Goal: Task Accomplishment & Management: Manage account settings

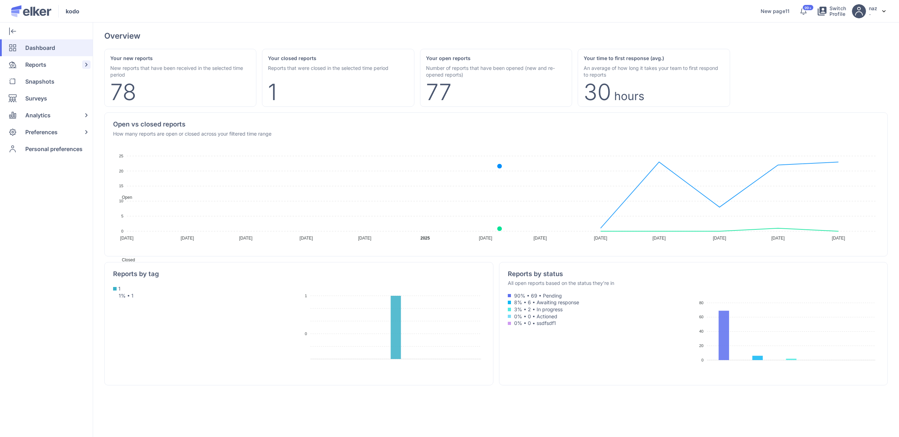
click at [31, 67] on span "Reports" at bounding box center [35, 64] width 21 height 17
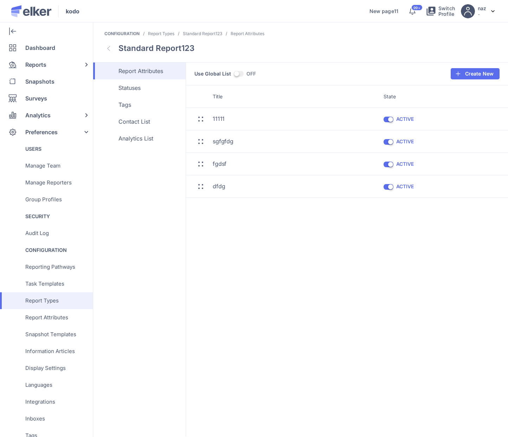
click at [108, 50] on img at bounding box center [108, 48] width 3 height 5
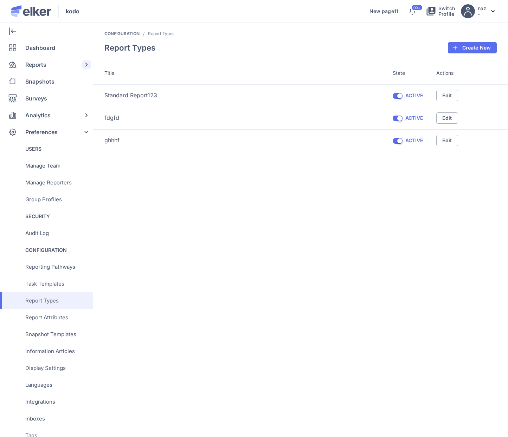
click at [40, 60] on span "Reports" at bounding box center [35, 64] width 21 height 17
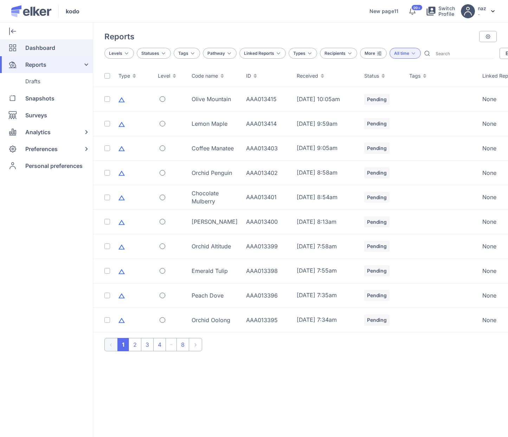
click at [44, 50] on span "Dashboard" at bounding box center [40, 47] width 30 height 17
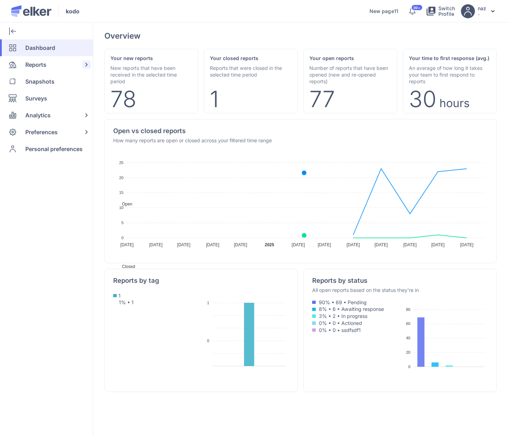
click at [37, 64] on span "Reports" at bounding box center [35, 64] width 21 height 17
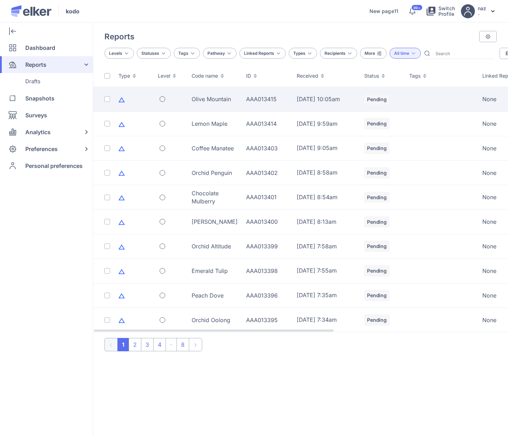
click at [220, 98] on div "Olive Mountain" at bounding box center [214, 99] width 46 height 8
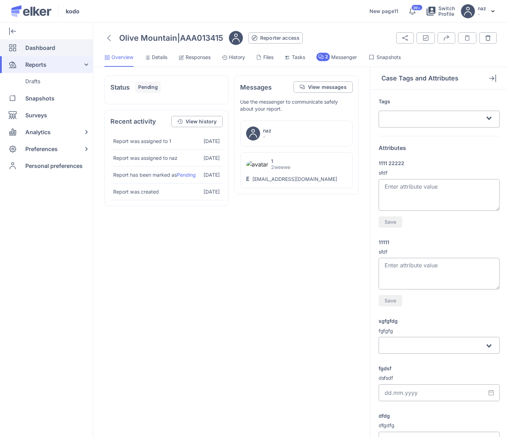
click at [48, 50] on span "Dashboard" at bounding box center [40, 47] width 30 height 17
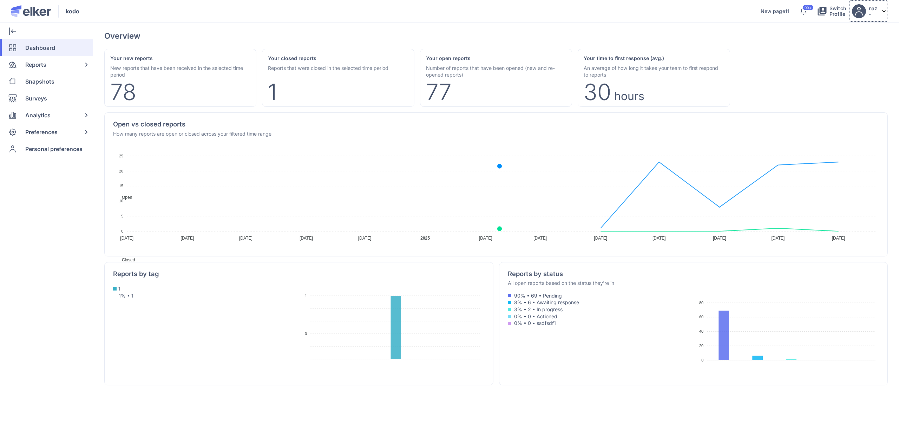
click at [507, 12] on p "-" at bounding box center [873, 14] width 8 height 6
click at [507, 11] on p "-" at bounding box center [873, 14] width 8 height 6
click at [61, 130] on div "Preferences" at bounding box center [45, 132] width 90 height 17
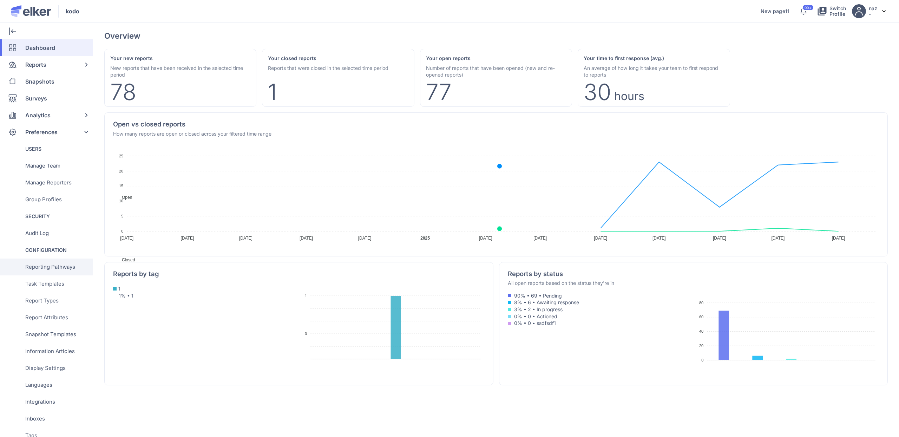
click at [61, 265] on span "Reporting Pathways" at bounding box center [50, 267] width 50 height 17
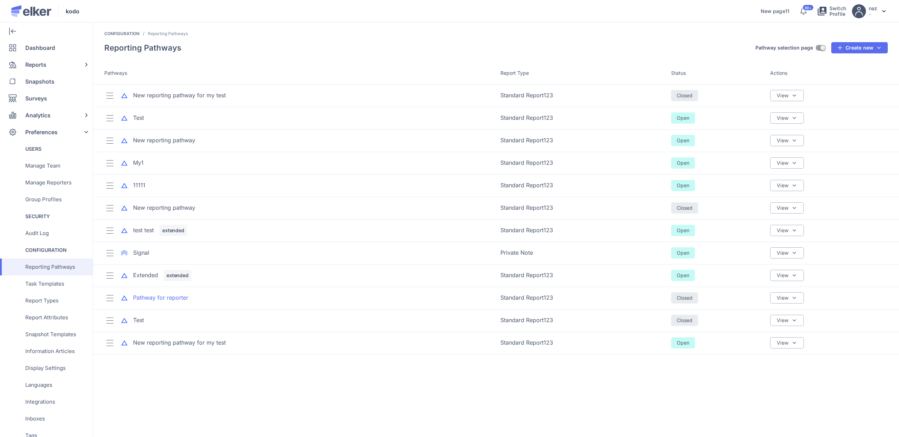
click at [175, 296] on div "Pathway for reporter" at bounding box center [160, 298] width 55 height 8
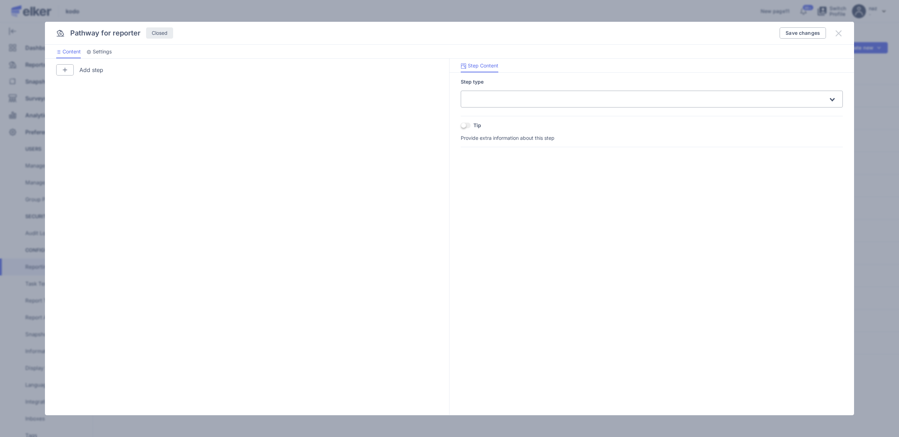
click at [507, 33] on icon at bounding box center [839, 33] width 8 height 8
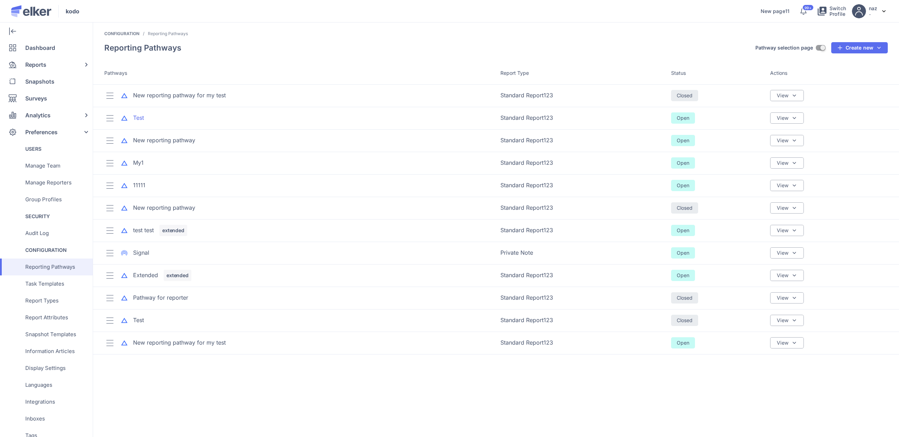
click at [141, 117] on div "Test" at bounding box center [138, 118] width 11 height 8
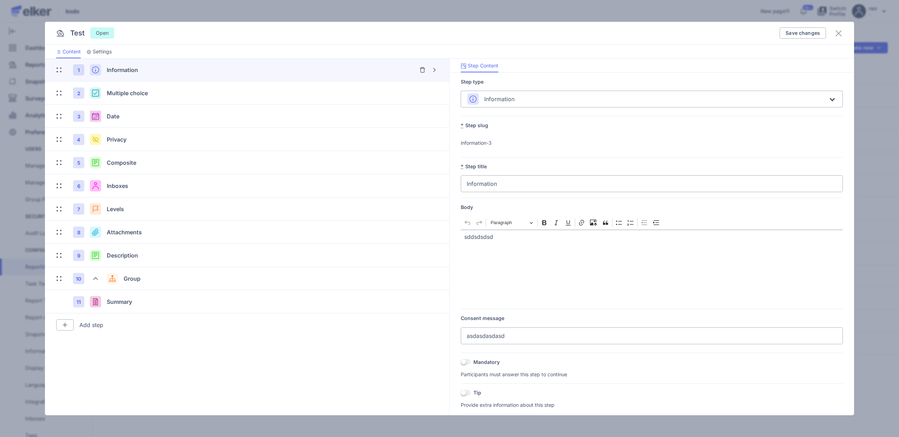
click at [507, 31] on div "Test Open Save changes" at bounding box center [449, 33] width 809 height 23
click at [507, 32] on icon at bounding box center [839, 33] width 8 height 8
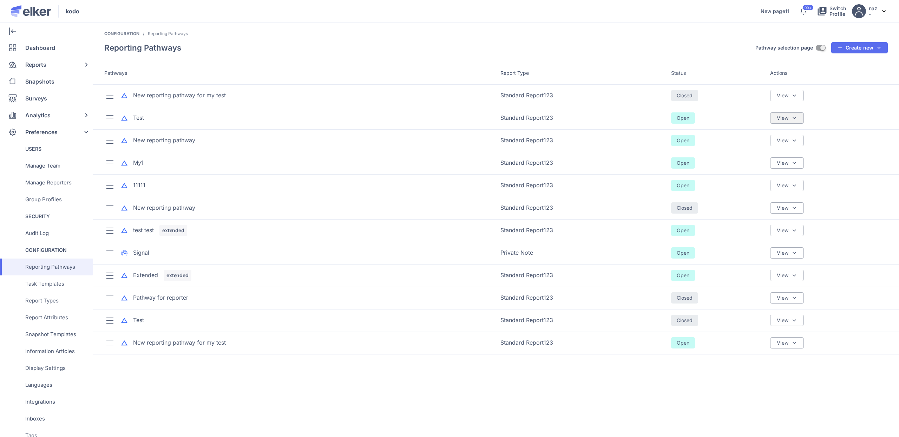
click at [507, 118] on div "View" at bounding box center [787, 117] width 34 height 11
click at [507, 158] on div "Sharing & Visibility" at bounding box center [760, 151] width 87 height 17
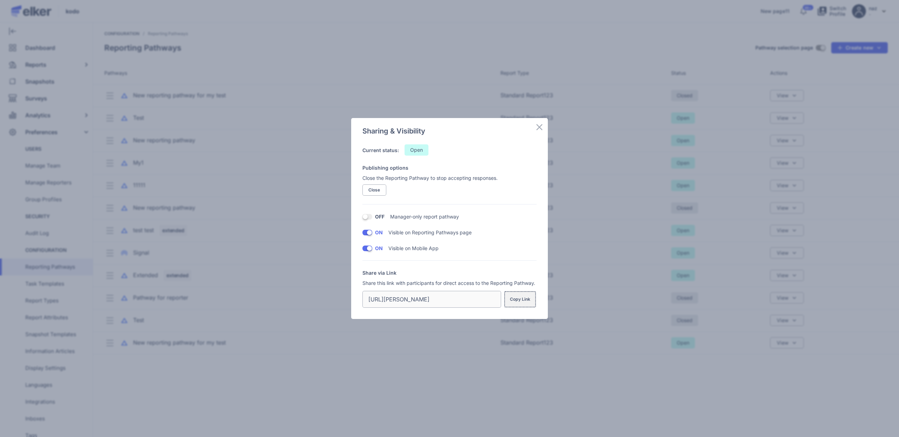
click at [507, 304] on button "Copy Link" at bounding box center [520, 299] width 32 height 17
click at [507, 127] on icon at bounding box center [539, 127] width 8 height 8
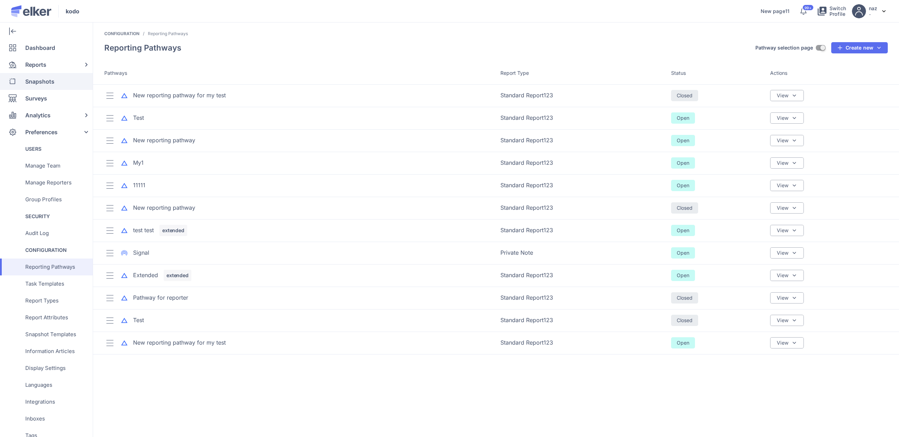
click at [49, 77] on span "Snapshots" at bounding box center [39, 81] width 29 height 17
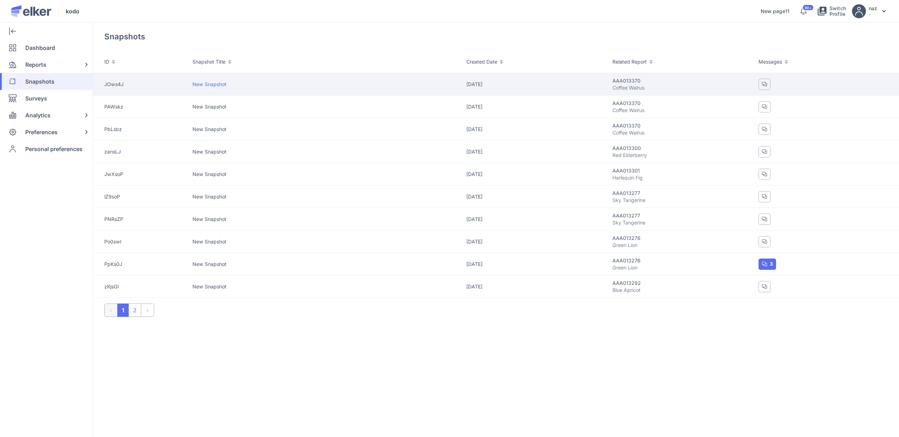
click at [169, 84] on div "JOws4J" at bounding box center [148, 84] width 88 height 7
click at [153, 86] on div "JOws4J" at bounding box center [148, 84] width 88 height 7
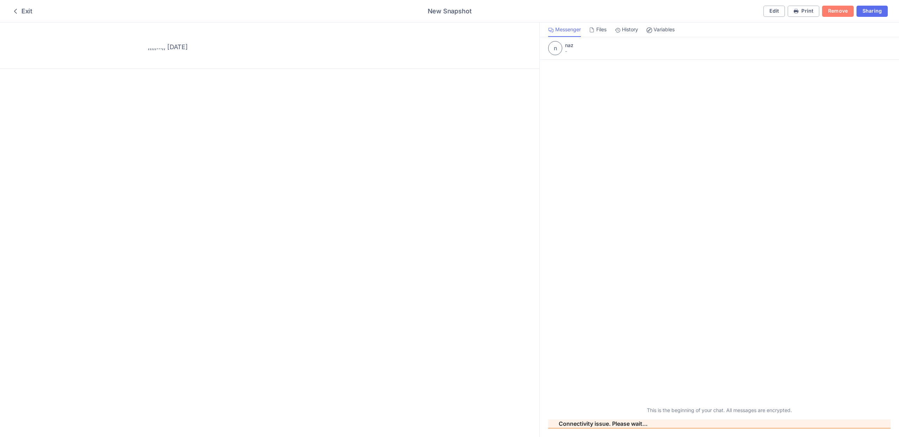
click at [466, 83] on section ",,,,,…,, 29 Jul 2025" at bounding box center [270, 229] width 540 height 414
click at [507, 14] on button "Edit" at bounding box center [775, 11] width 22 height 11
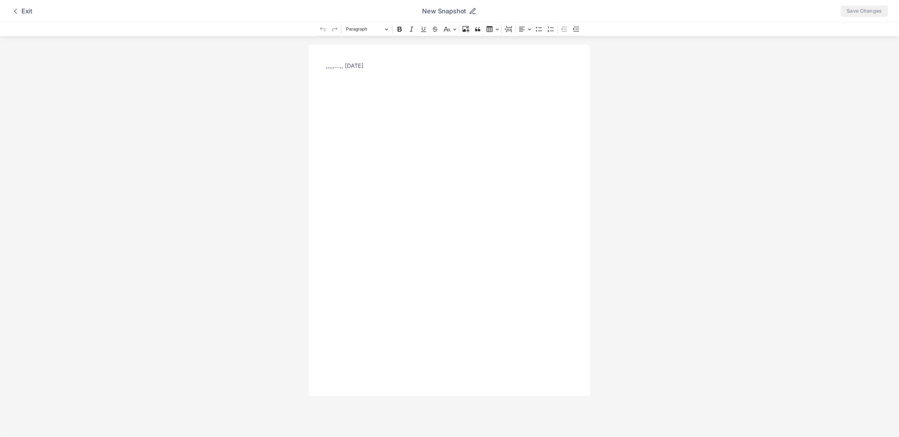
click at [478, 161] on div ",,,,,…,, 29 Jul 2025" at bounding box center [449, 220] width 281 height 351
click at [371, 71] on div ",,,,,…,, 29 Jul 2025" at bounding box center [449, 220] width 281 height 351
click at [396, 102] on div ",,,,,…,, 29 Jul 2025" at bounding box center [449, 220] width 281 height 351
click at [15, 14] on icon at bounding box center [15, 11] width 8 height 8
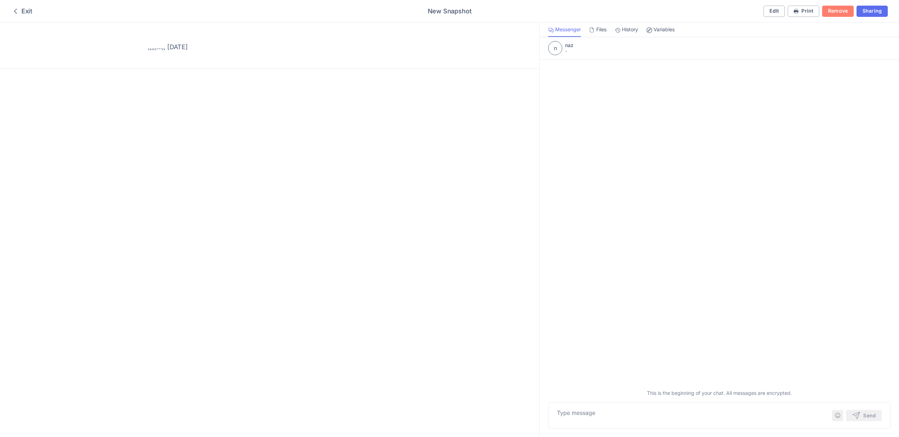
click at [23, 8] on div "Exit" at bounding box center [21, 11] width 21 height 8
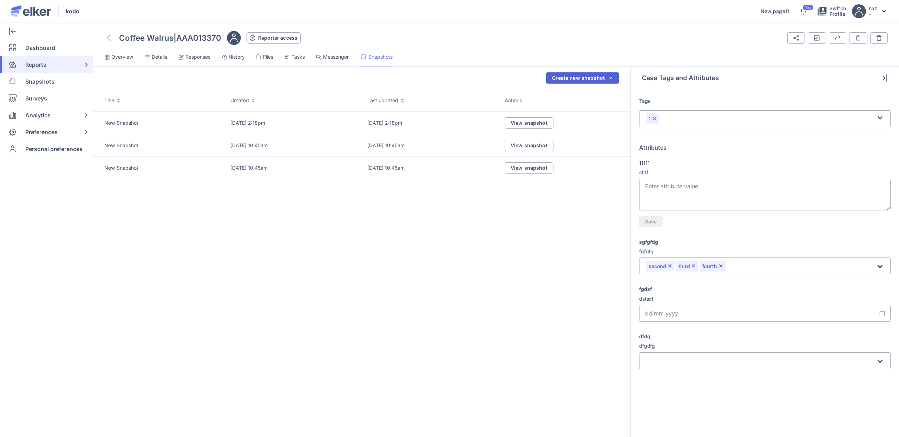
click at [507, 77] on div "Create new snapshot" at bounding box center [578, 78] width 53 height 5
click at [507, 111] on div "Template Titlevbbvb" at bounding box center [586, 111] width 49 height 7
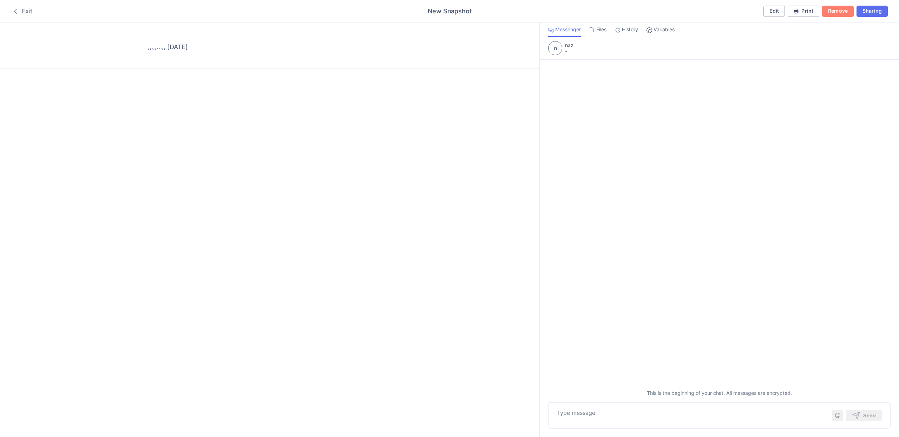
click at [28, 12] on div "Exit" at bounding box center [21, 11] width 21 height 8
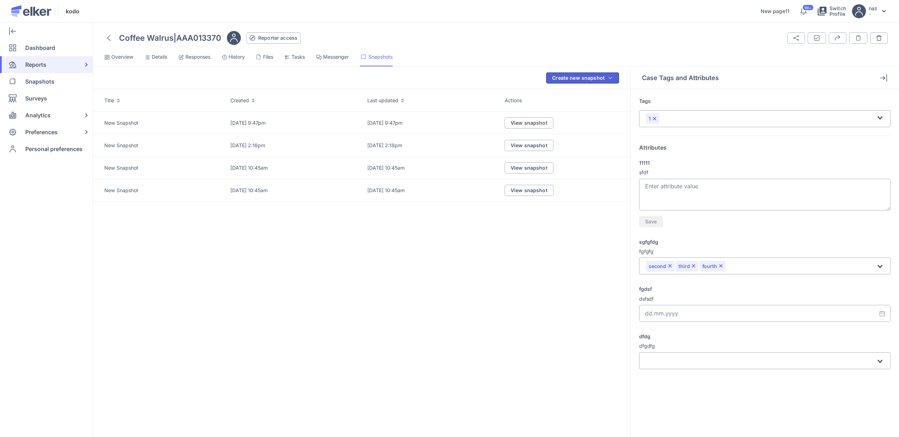
click at [507, 77] on div "Create new snapshot" at bounding box center [578, 78] width 53 height 5
click at [507, 96] on div "1" at bounding box center [586, 94] width 66 height 17
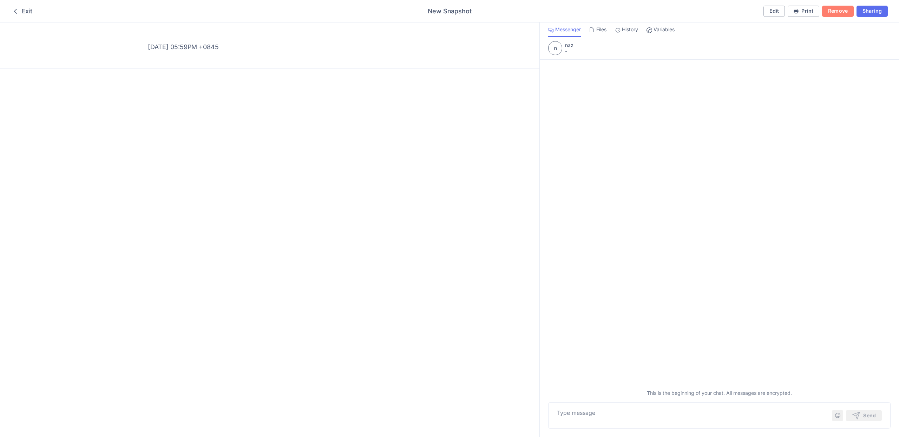
click at [507, 30] on span "Variables" at bounding box center [664, 29] width 21 height 7
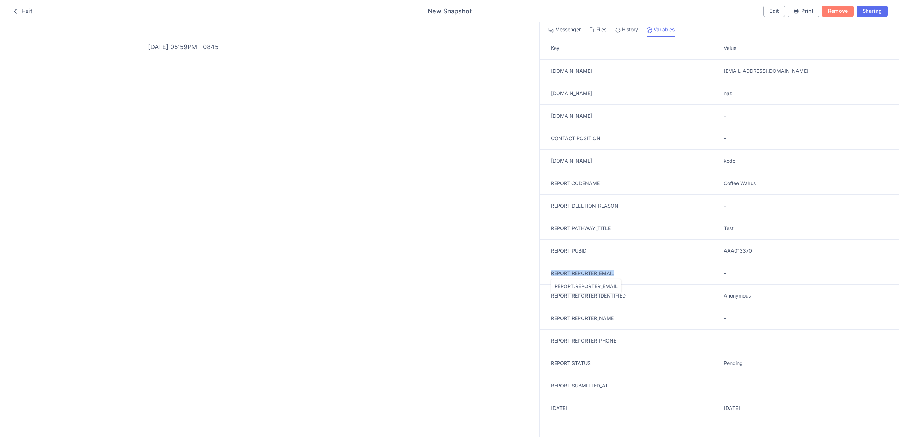
click at [507, 270] on div "REPORT.REPORTER_EMAIL" at bounding box center [633, 273] width 164 height 7
click at [507, 240] on td "REPORT.PUBID REPORT.PUBID" at bounding box center [630, 251] width 180 height 22
click at [356, 76] on section "25 Jul 2025 - 05:59PM +0845" at bounding box center [270, 229] width 540 height 414
click at [352, 103] on section "25 Jul 2025 - 05:59PM +0845" at bounding box center [270, 229] width 540 height 414
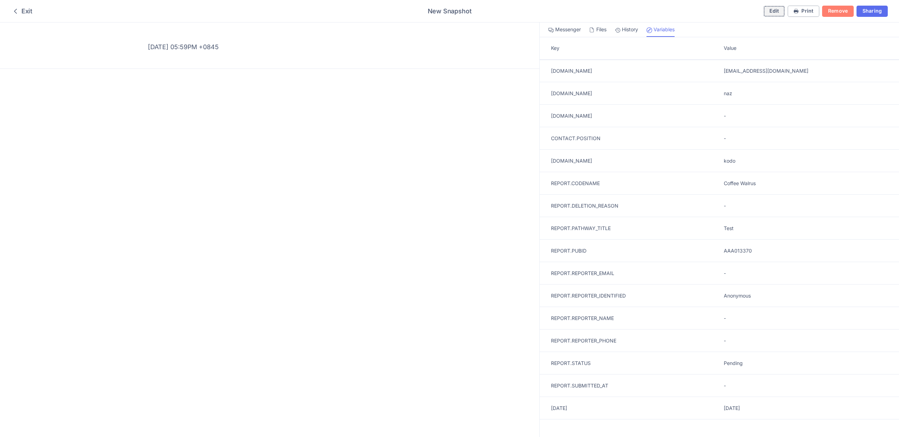
click at [507, 10] on span "Edit" at bounding box center [775, 10] width 10 height 5
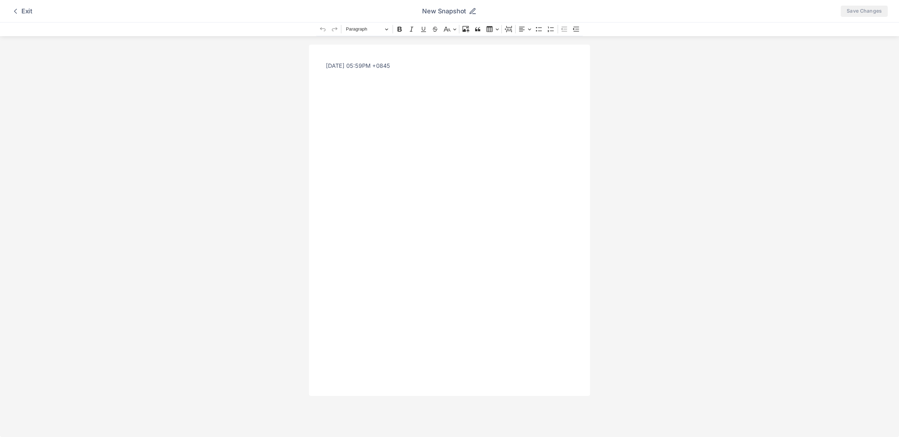
click at [464, 103] on div "25 Jul 2025 - 05:59PM +0845" at bounding box center [449, 220] width 281 height 351
click at [444, 77] on div "25 Jul 2025 - 05:59PM +0845" at bounding box center [449, 220] width 281 height 351
click at [22, 10] on div "Exit" at bounding box center [21, 11] width 21 height 8
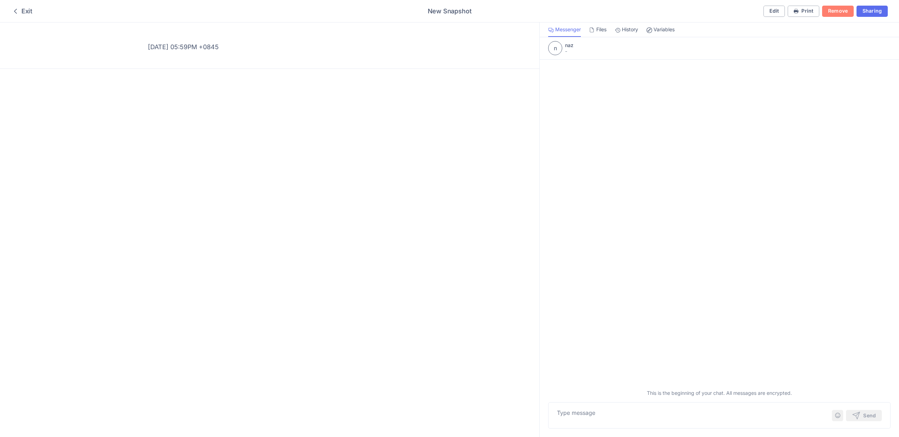
click at [273, 44] on p "25 Jul 2025 - 05:59PM +0845" at bounding box center [270, 47] width 244 height 9
click at [18, 11] on icon at bounding box center [15, 11] width 8 height 8
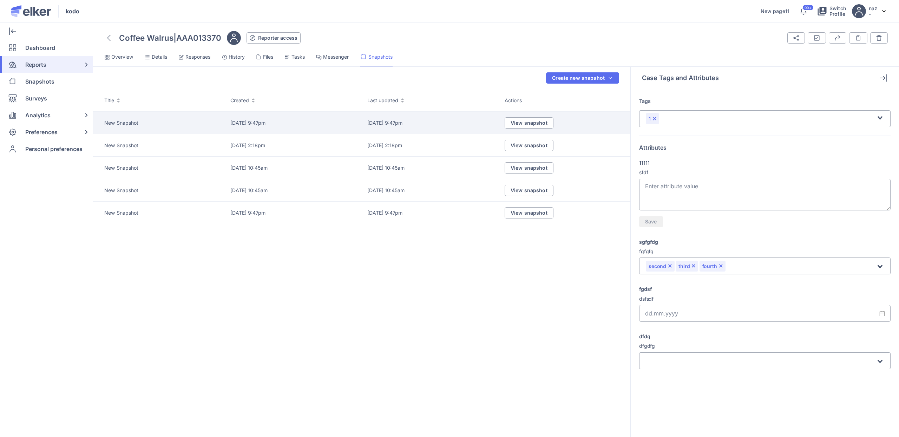
click at [393, 123] on span "20 Aug 2025 - 9:47pm" at bounding box center [384, 122] width 35 height 7
click at [507, 122] on link "View snapshot" at bounding box center [529, 122] width 49 height 11
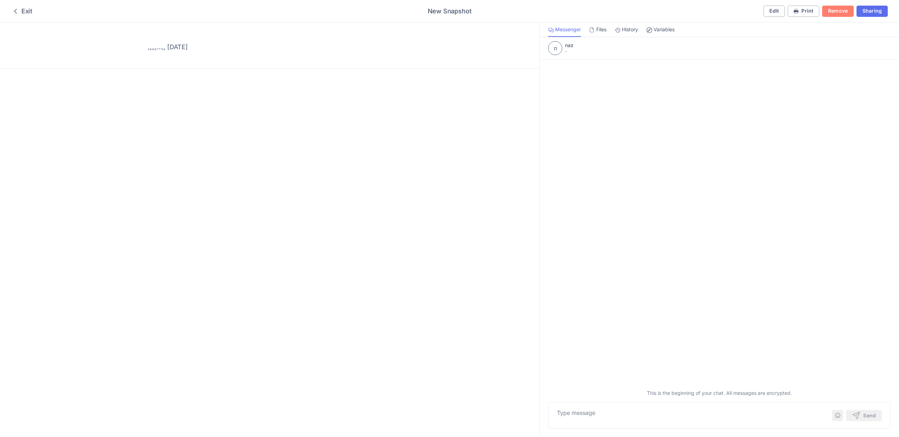
click at [507, 30] on span "Variables" at bounding box center [664, 29] width 21 height 7
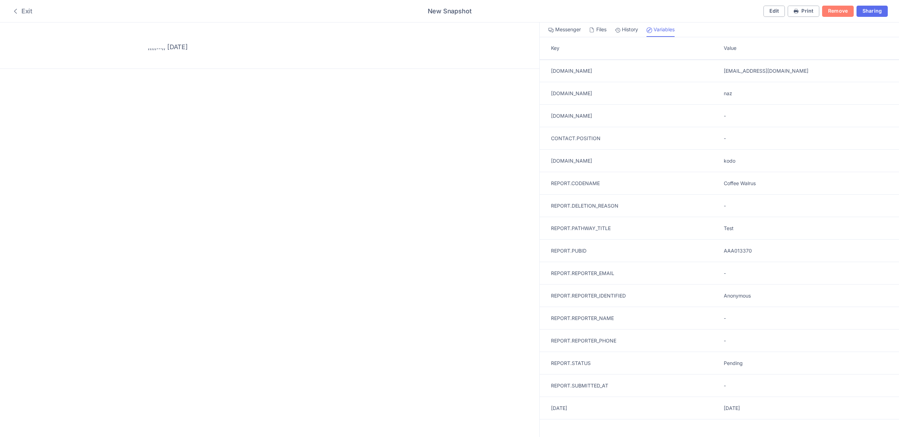
click at [25, 9] on div "Exit" at bounding box center [21, 11] width 21 height 8
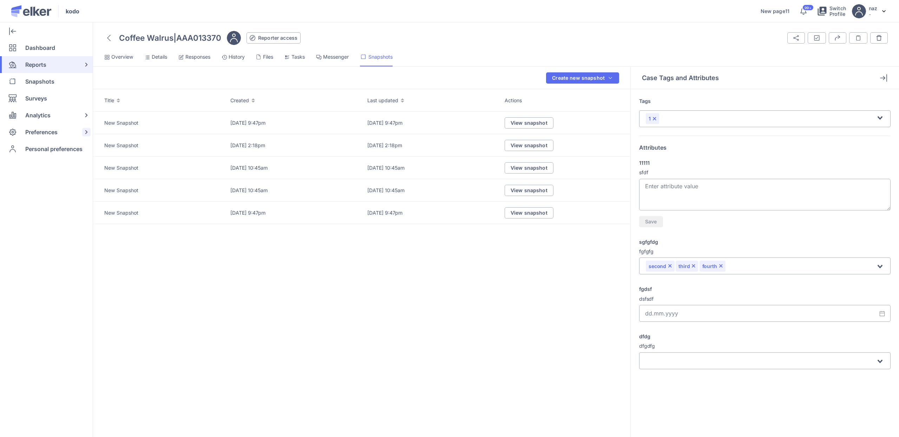
click at [47, 134] on span "Preferences" at bounding box center [41, 132] width 32 height 17
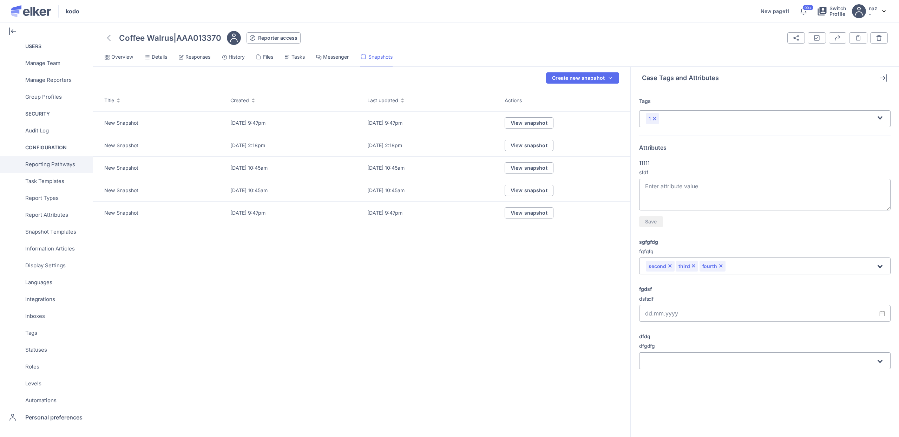
scroll to position [102, 0]
click at [58, 226] on span "Snapshot Templates" at bounding box center [50, 232] width 51 height 17
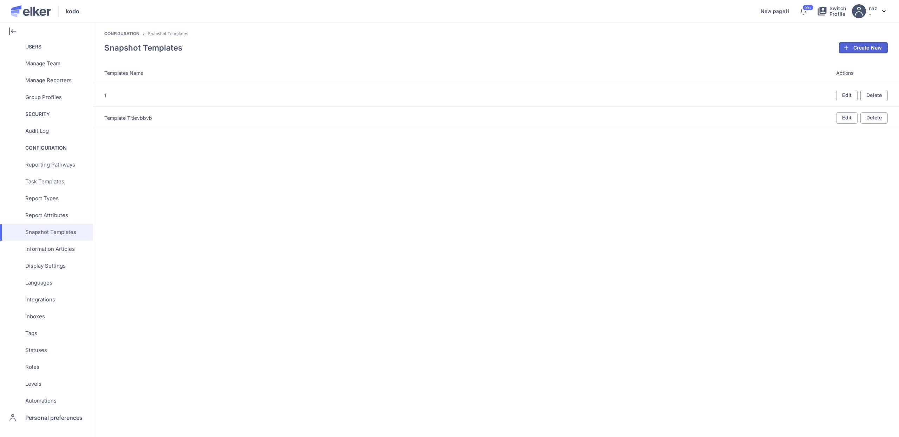
click at [507, 52] on button "Create New" at bounding box center [863, 47] width 49 height 11
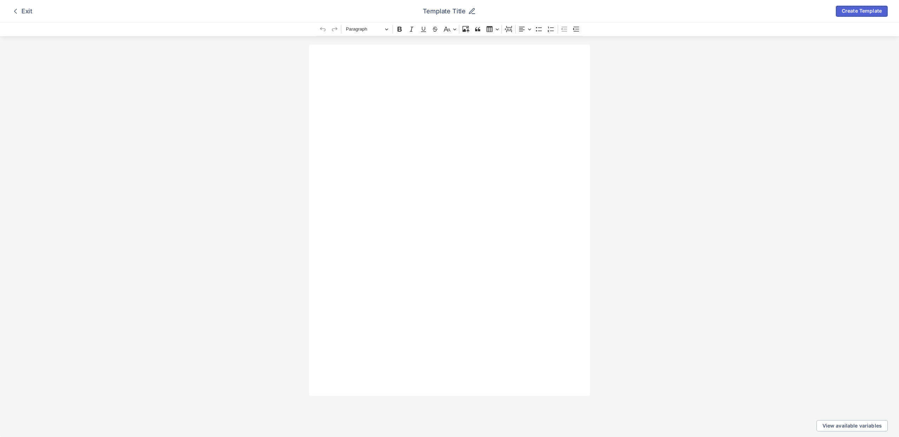
click at [507, 11] on span "Create Template" at bounding box center [862, 10] width 40 height 5
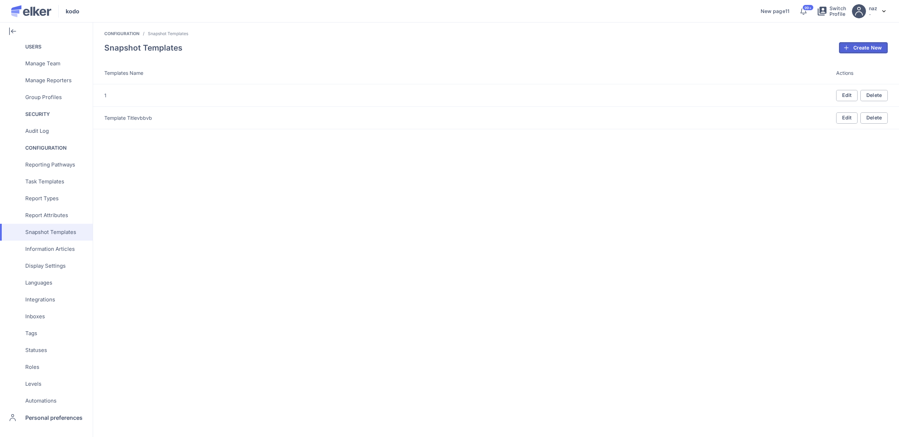
click at [507, 46] on span "Create New" at bounding box center [868, 47] width 28 height 5
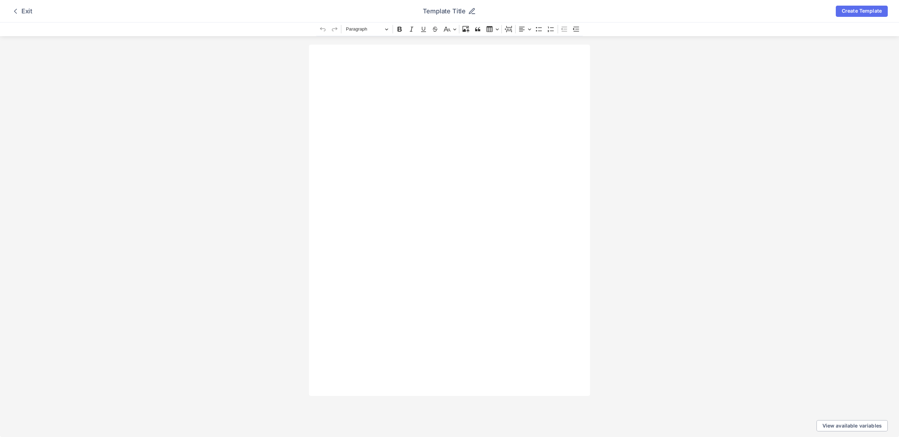
click at [448, 99] on div "Rich Text Editor. Editing area: main. Press ⌥0 for help." at bounding box center [449, 220] width 281 height 351
click at [507, 423] on span "View available variables" at bounding box center [852, 425] width 59 height 5
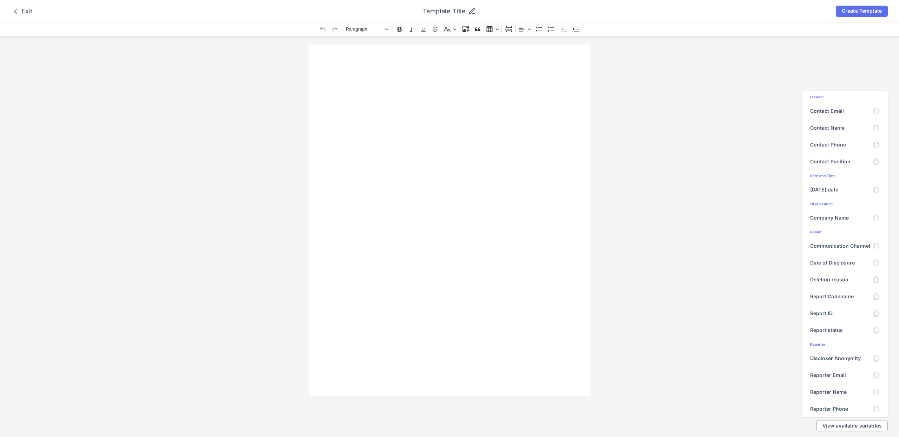
click at [477, 159] on div "Rich Text Editor. Editing area: main. Press ⌥0 for help." at bounding box center [449, 220] width 281 height 351
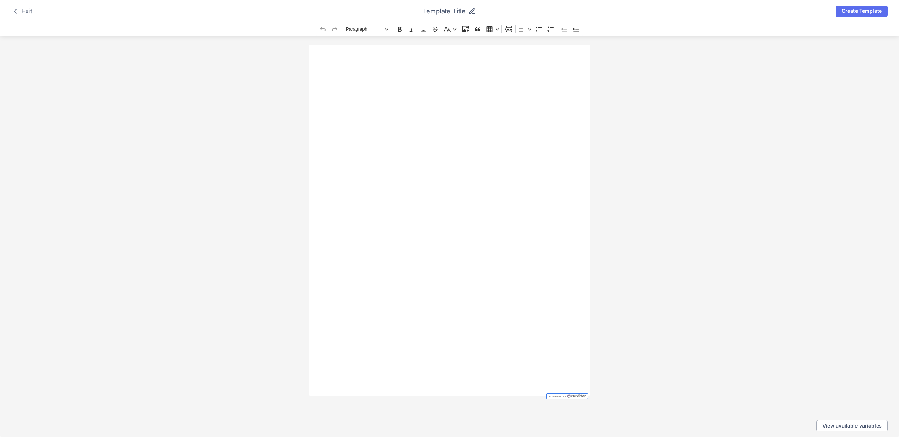
click at [24, 12] on div "Exit" at bounding box center [21, 11] width 21 height 8
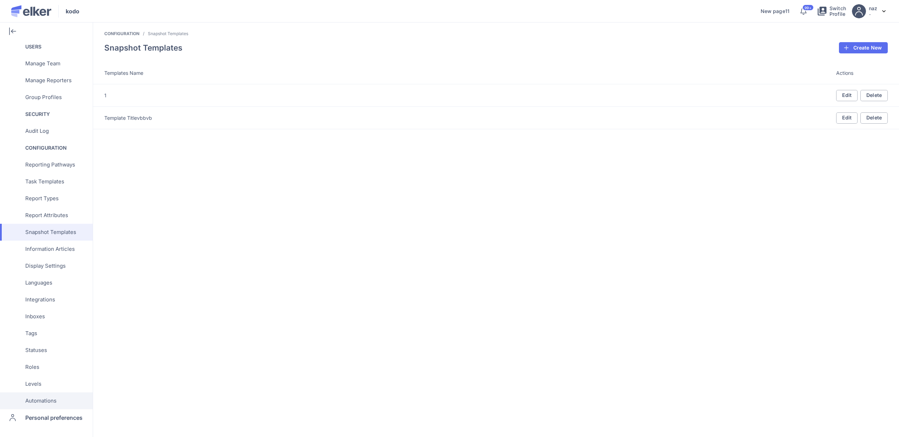
click at [55, 401] on span "Automations" at bounding box center [40, 400] width 31 height 17
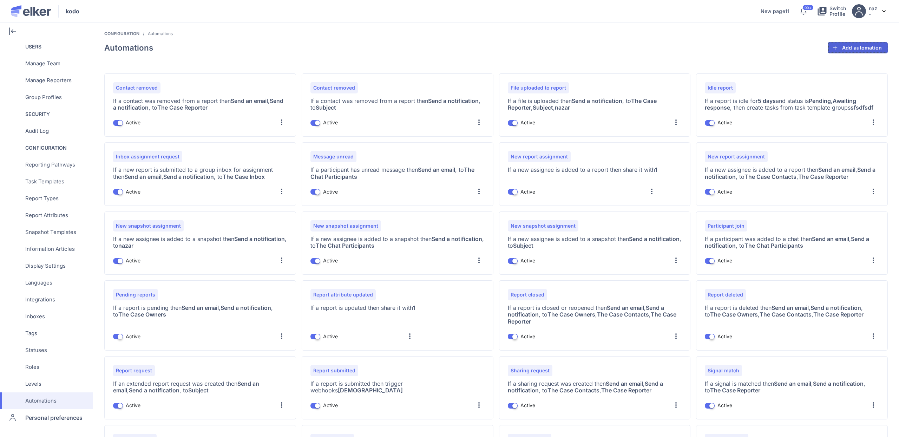
click at [507, 43] on button "Add automation" at bounding box center [858, 47] width 60 height 11
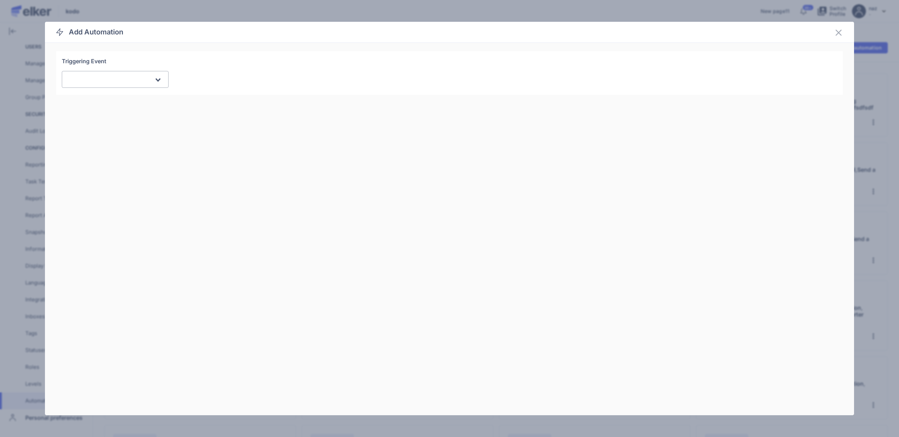
click at [139, 85] on div "Search for option" at bounding box center [111, 79] width 87 height 13
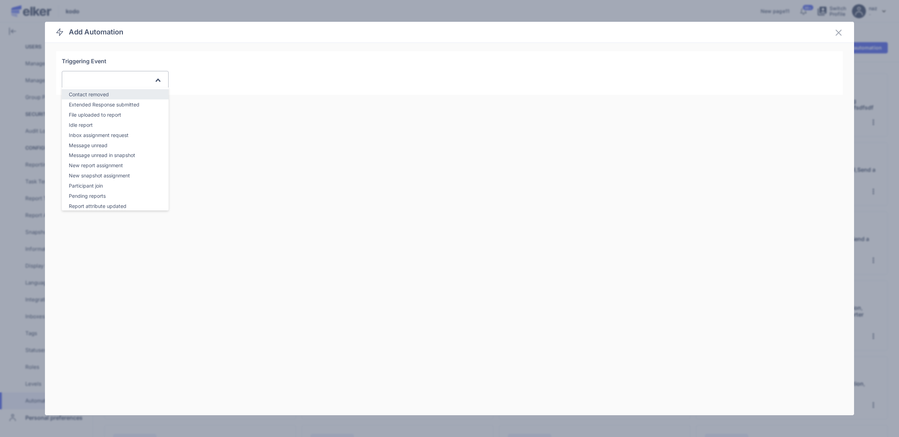
click at [122, 98] on div "Contact removed" at bounding box center [115, 94] width 93 height 8
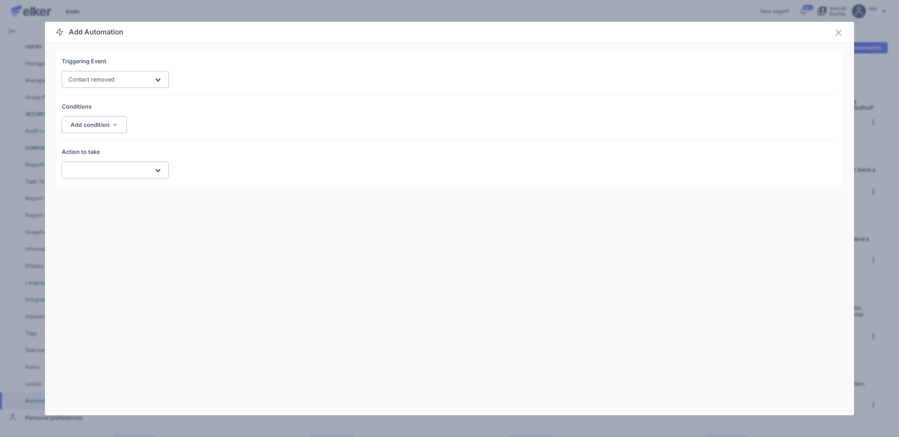
click at [115, 173] on div "Search for option" at bounding box center [111, 170] width 87 height 13
click at [112, 195] on span "Create report tasks" at bounding box center [91, 195] width 45 height 6
click at [112, 199] on input "Search for option" at bounding box center [445, 202] width 754 height 8
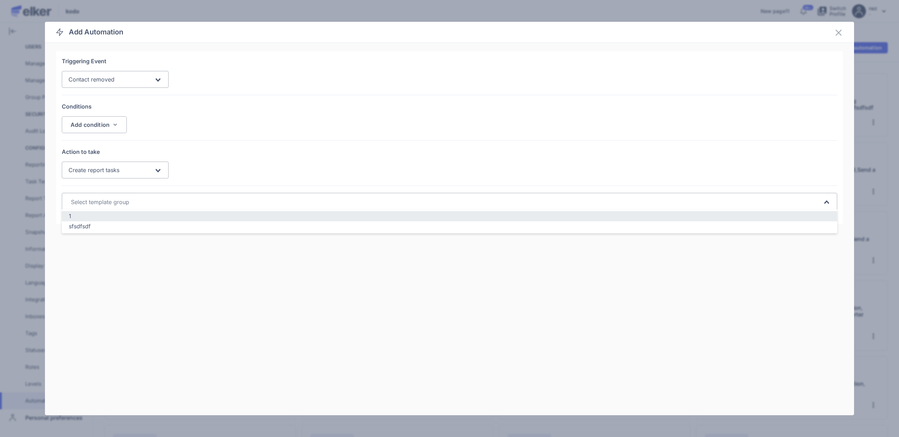
click at [107, 220] on div "1" at bounding box center [450, 216] width 762 height 8
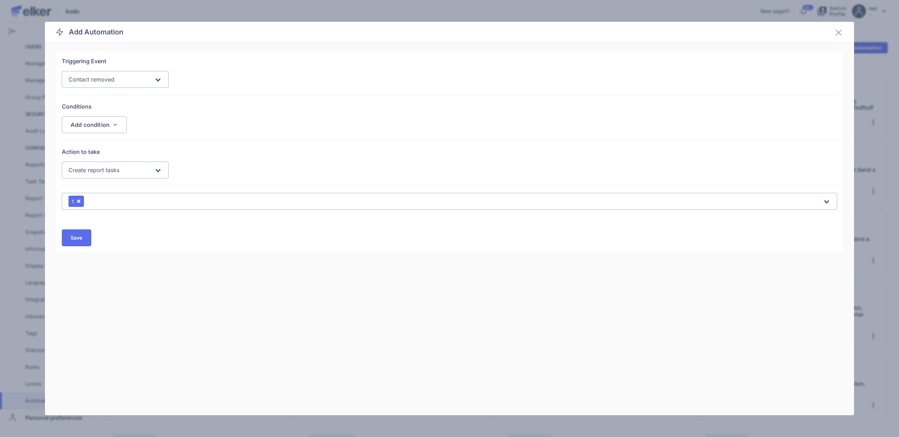
click at [114, 166] on span "Create report tasks" at bounding box center [93, 169] width 51 height 7
click at [97, 205] on div "Notification" at bounding box center [115, 205] width 93 height 8
click at [96, 205] on div "Send an email" at bounding box center [94, 203] width 37 height 8
click at [0, 0] on input "Send an email" at bounding box center [0, 0] width 0 height 0
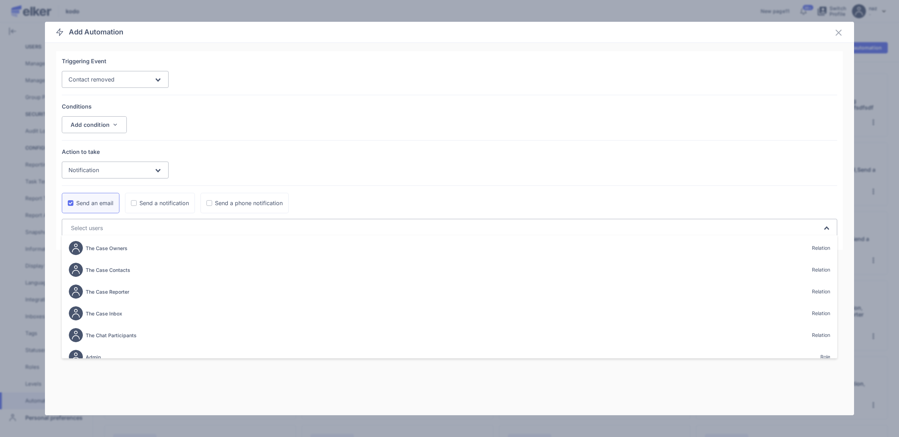
click at [146, 230] on input "Search for option" at bounding box center [445, 228] width 754 height 8
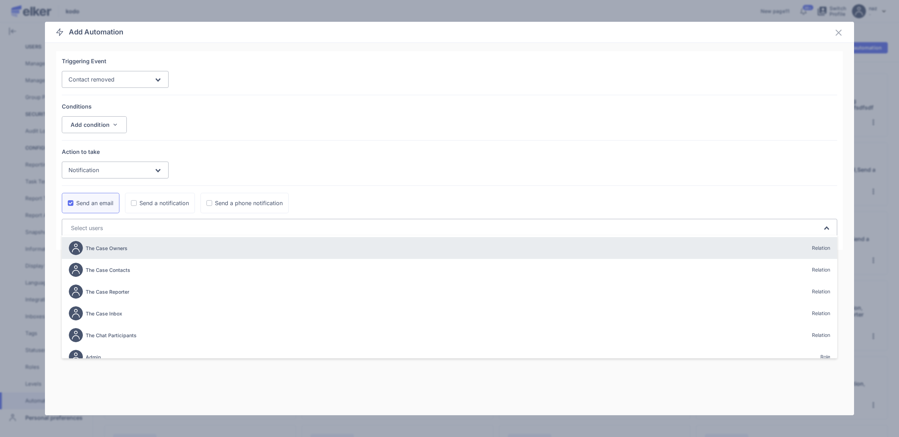
click at [140, 246] on div "The Case Owners Relation" at bounding box center [450, 248] width 762 height 20
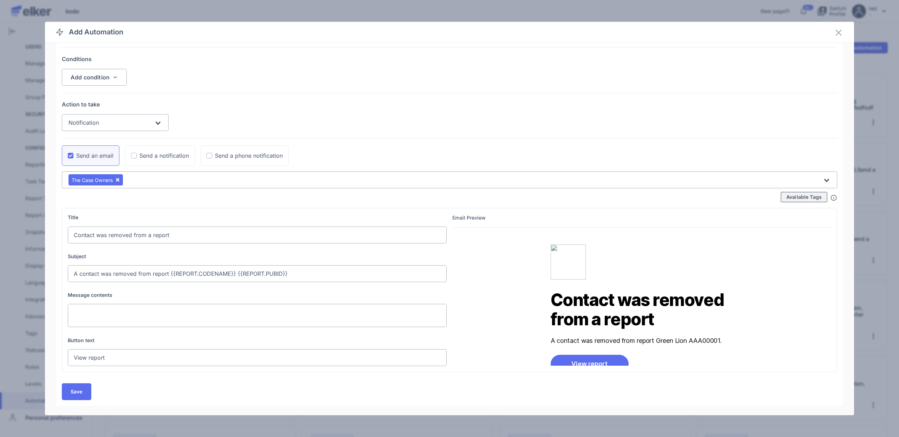
click at [507, 195] on span "Available Tags" at bounding box center [803, 197] width 35 height 5
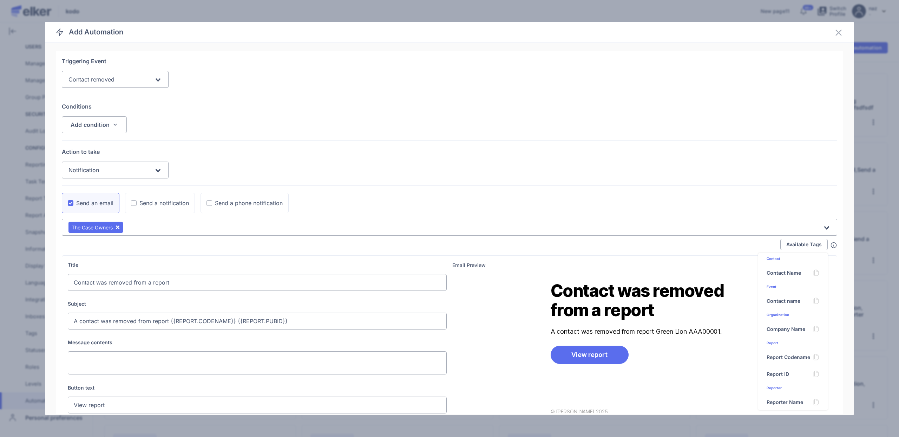
click at [129, 81] on input "Search for option" at bounding box center [135, 80] width 38 height 8
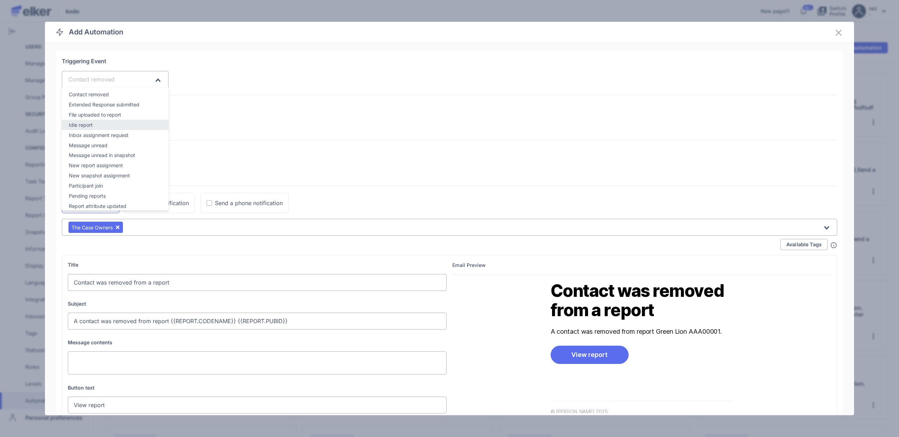
click at [102, 122] on div "Idle report" at bounding box center [115, 125] width 93 height 8
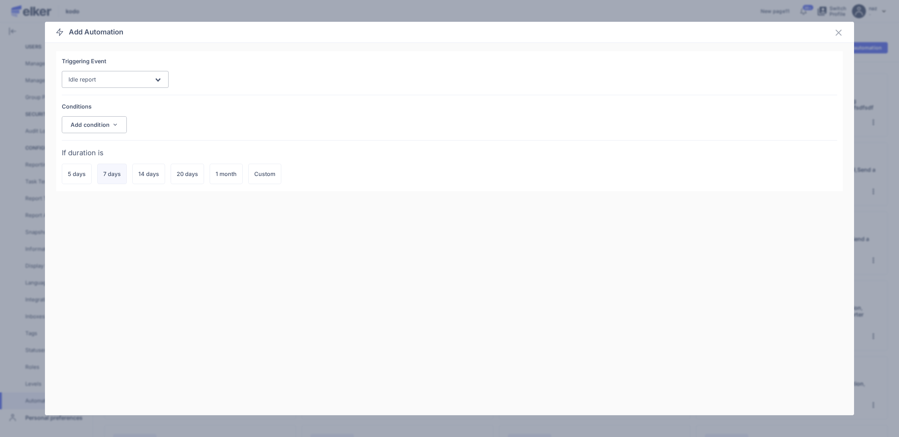
click at [115, 174] on div "7 days" at bounding box center [112, 174] width 18 height 8
click at [93, 281] on div "Send an email" at bounding box center [94, 285] width 37 height 8
click at [0, 0] on input "Send an email" at bounding box center [0, 0] width 0 height 0
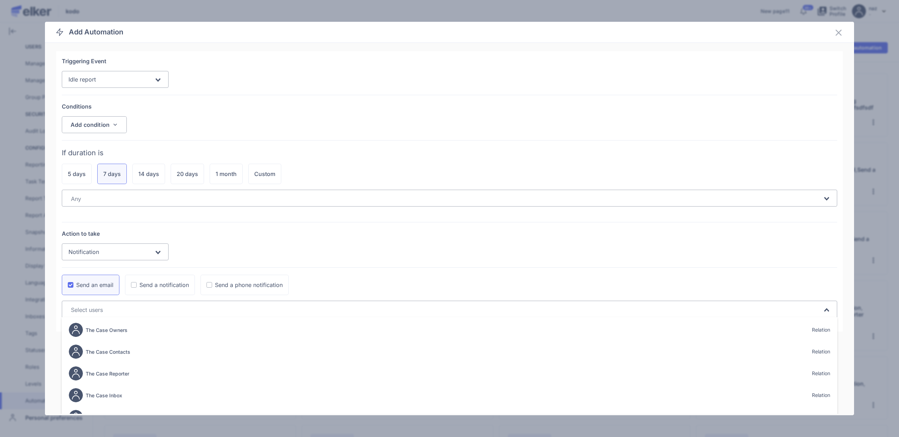
click at [291, 303] on div "Search for option" at bounding box center [446, 309] width 756 height 13
click at [237, 347] on div "The Case Contacts Relation" at bounding box center [450, 352] width 762 height 20
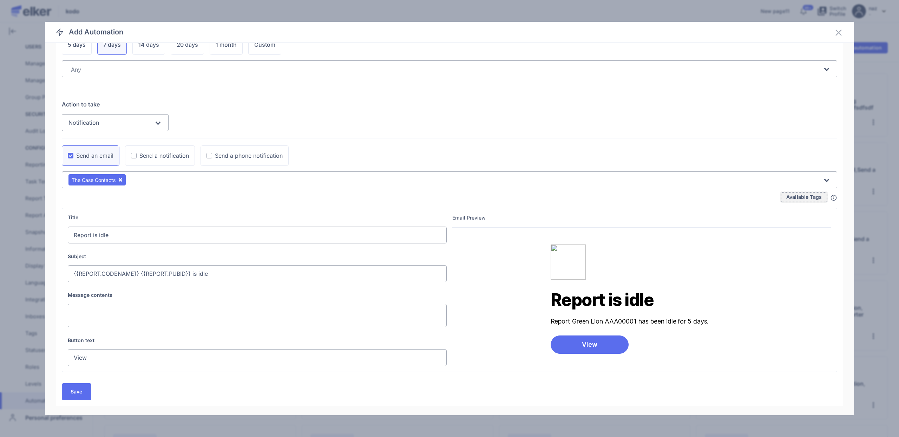
click at [507, 198] on span "Available Tags" at bounding box center [803, 197] width 35 height 5
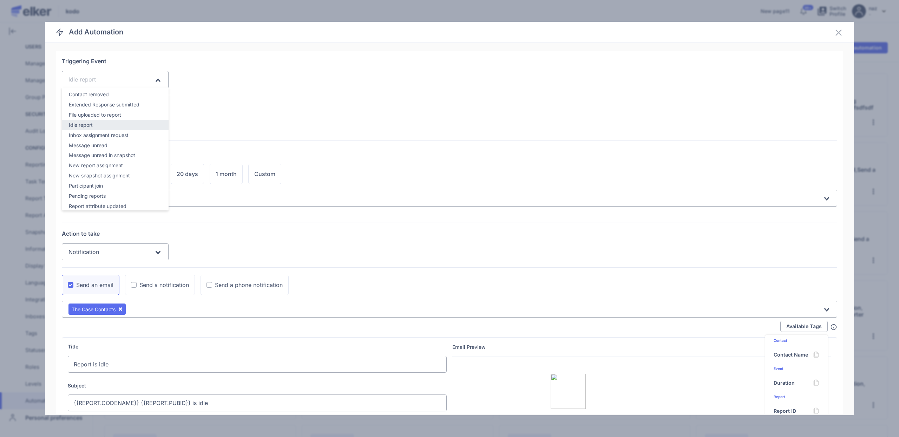
click at [105, 81] on input "Search for option" at bounding box center [125, 80] width 57 height 8
click at [109, 198] on div "Report submitted" at bounding box center [115, 199] width 93 height 8
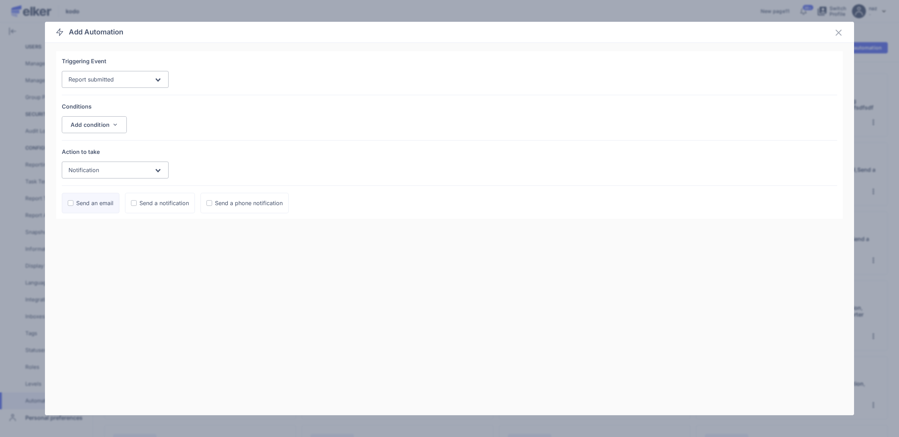
click at [104, 202] on div "Send an email" at bounding box center [94, 203] width 37 height 8
click at [0, 0] on input "Send an email" at bounding box center [0, 0] width 0 height 0
click at [99, 227] on input "Search for option" at bounding box center [445, 228] width 754 height 8
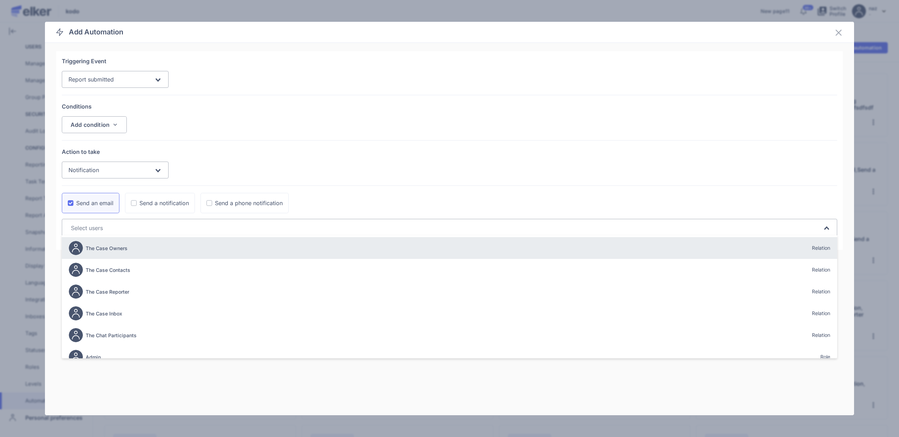
click at [105, 252] on div "The Case Owners" at bounding box center [98, 248] width 59 height 14
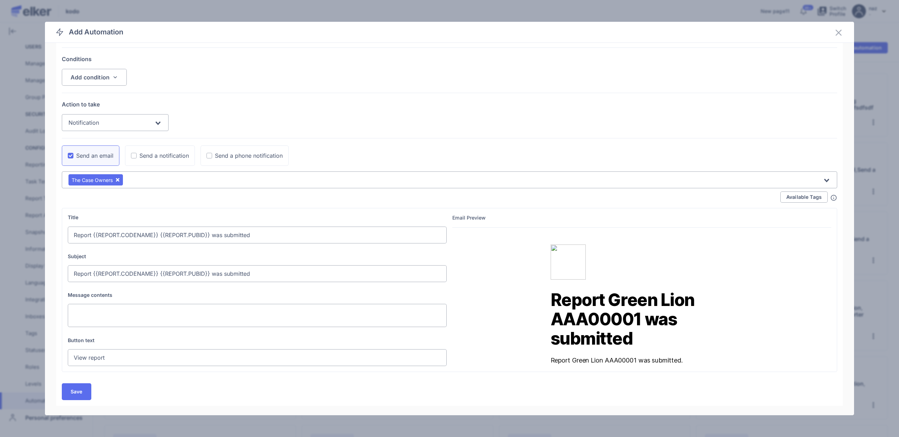
scroll to position [0, 0]
click at [507, 199] on span "Available Tags" at bounding box center [803, 197] width 35 height 5
click at [507, 196] on span "Available Tags" at bounding box center [803, 197] width 35 height 5
click at [507, 197] on icon at bounding box center [834, 198] width 6 height 6
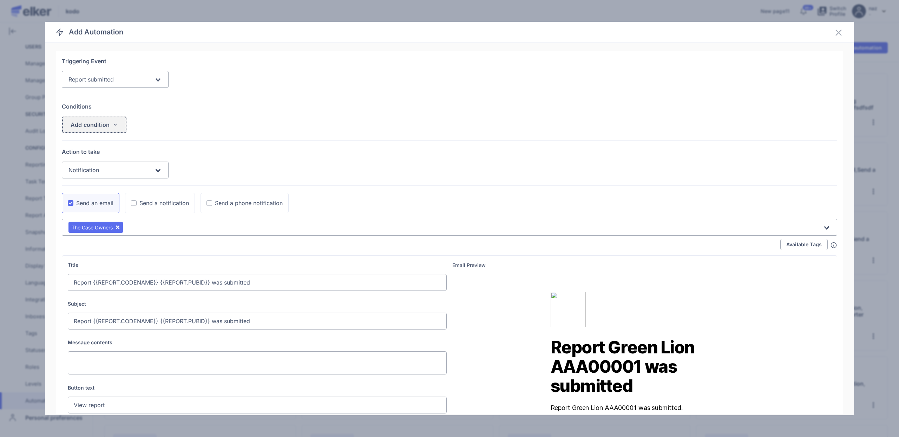
click at [92, 122] on div "Add condition" at bounding box center [90, 125] width 39 height 6
click at [89, 143] on div "Report type" at bounding box center [84, 144] width 28 height 7
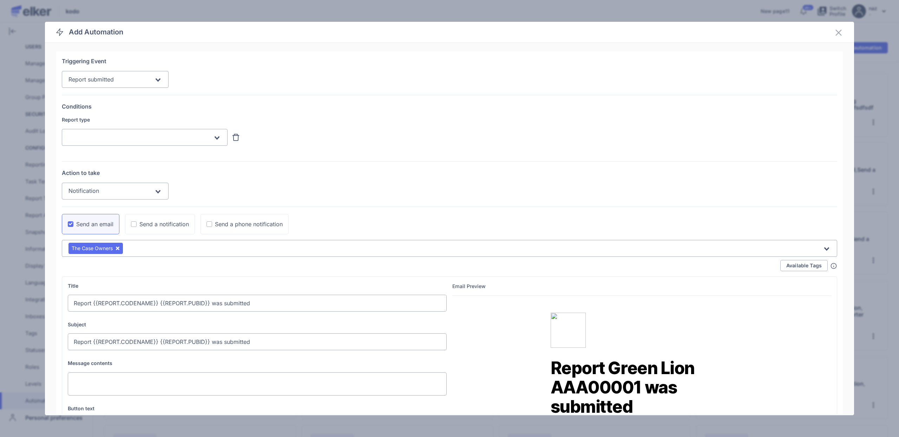
click at [95, 139] on input "Search for option" at bounding box center [140, 137] width 144 height 8
click at [90, 171] on div "Standard Report123" at bounding box center [145, 172] width 152 height 8
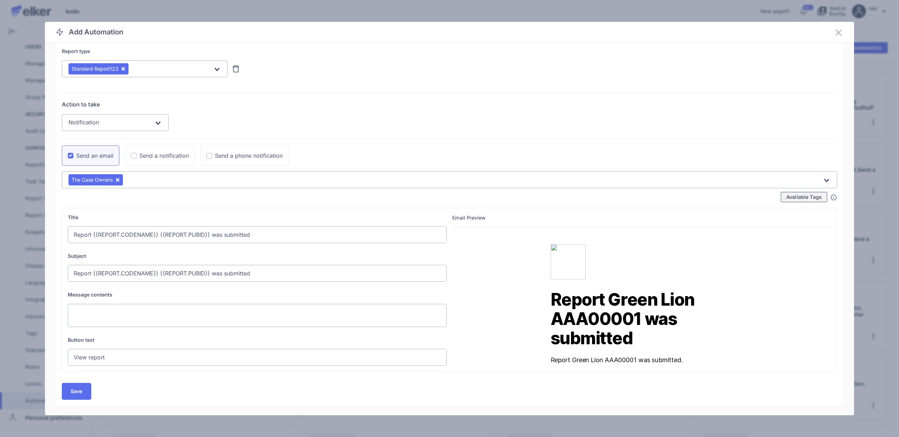
click at [507, 196] on span "Available Tags" at bounding box center [803, 197] width 35 height 5
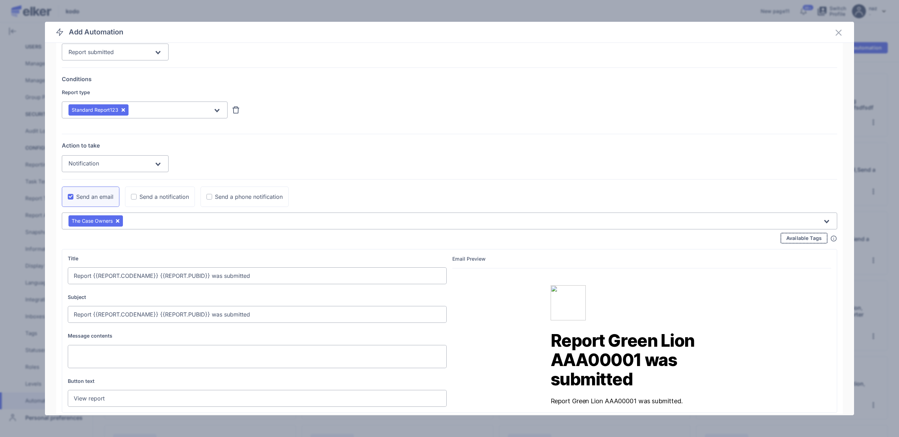
scroll to position [7, 0]
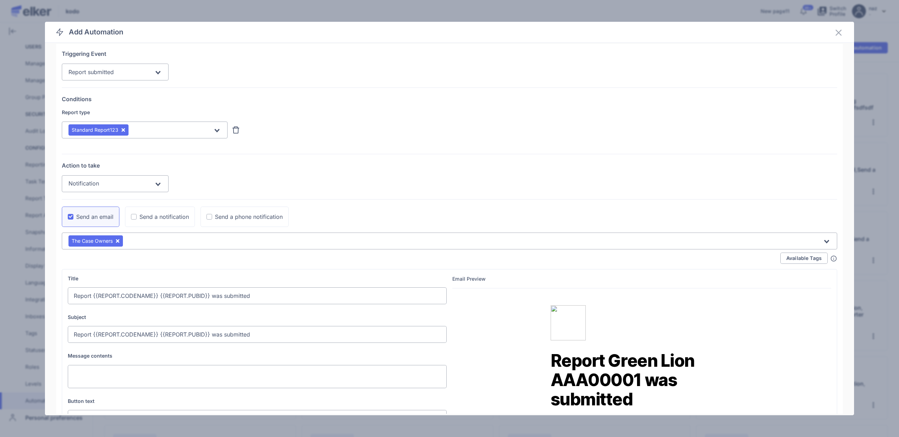
click at [103, 180] on div "Notification" at bounding box center [111, 183] width 87 height 13
click at [103, 179] on div "Notification" at bounding box center [111, 183] width 87 height 13
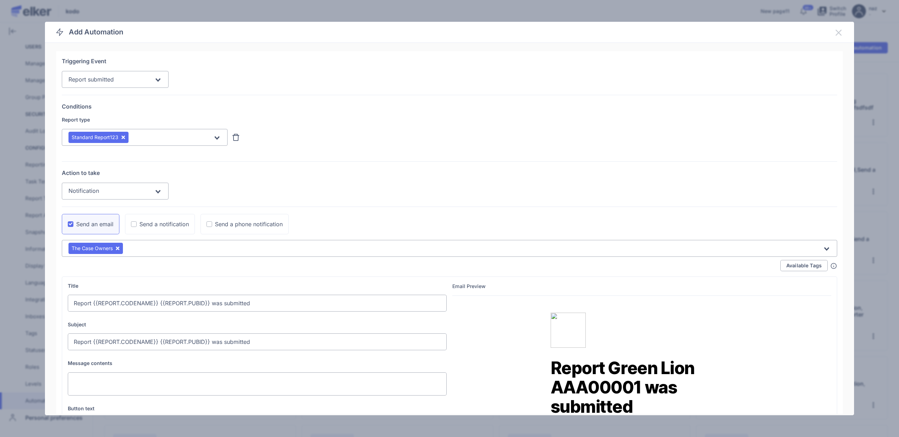
click at [507, 33] on icon at bounding box center [839, 32] width 8 height 8
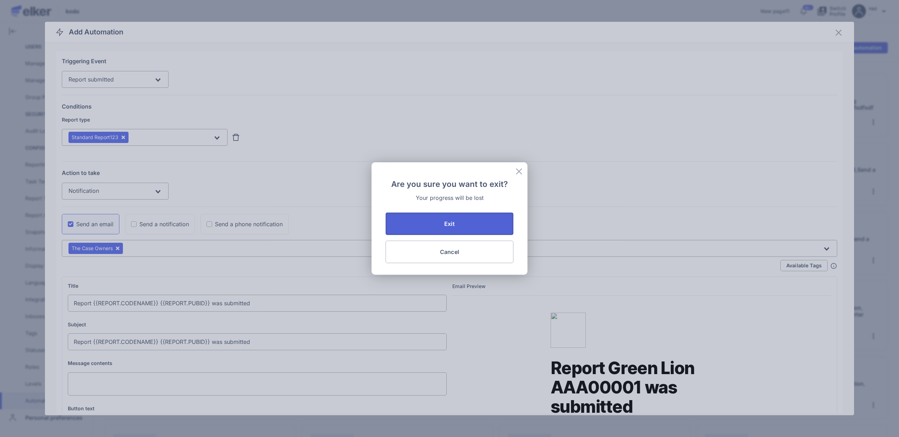
click at [461, 228] on button "Exit" at bounding box center [450, 224] width 128 height 22
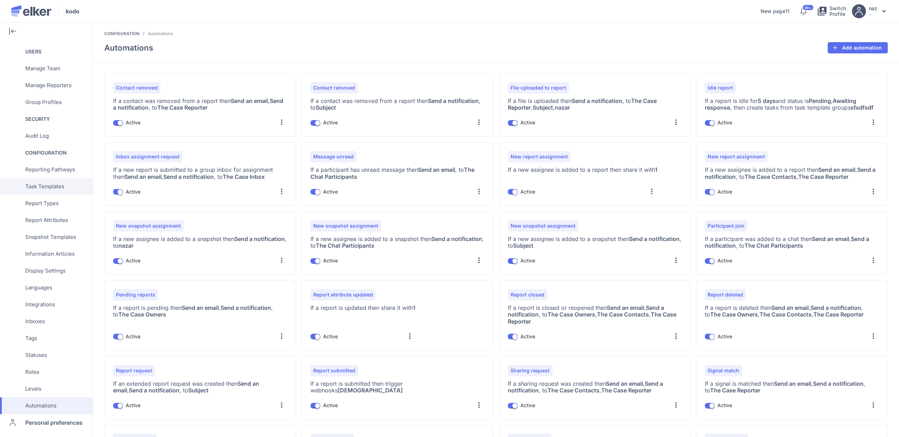
scroll to position [96, 0]
click at [66, 238] on span "Snapshot Templates" at bounding box center [50, 238] width 51 height 17
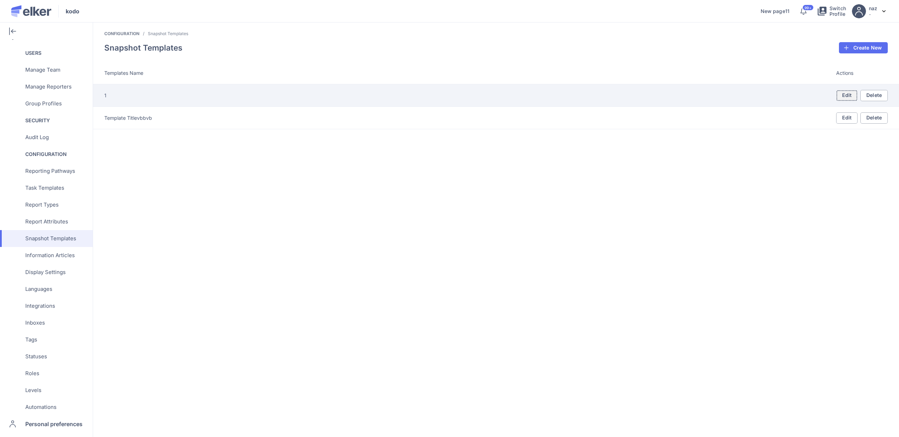
click at [507, 92] on link "Edit" at bounding box center [847, 95] width 22 height 11
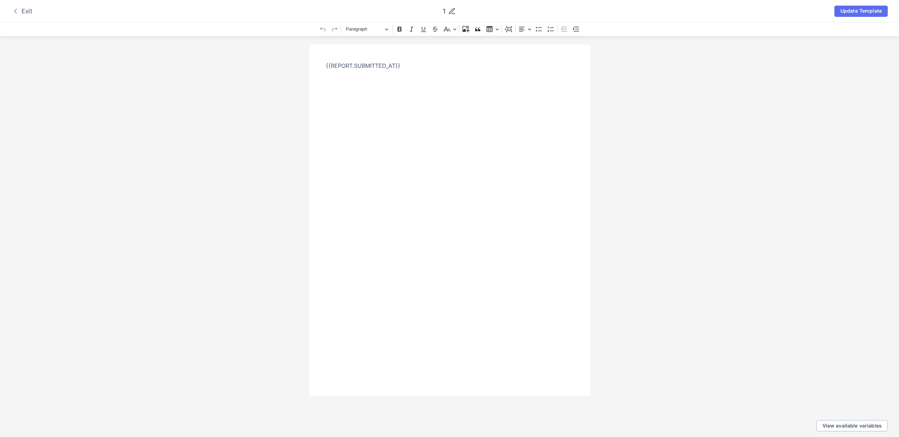
click at [24, 11] on div "Exit" at bounding box center [21, 11] width 21 height 8
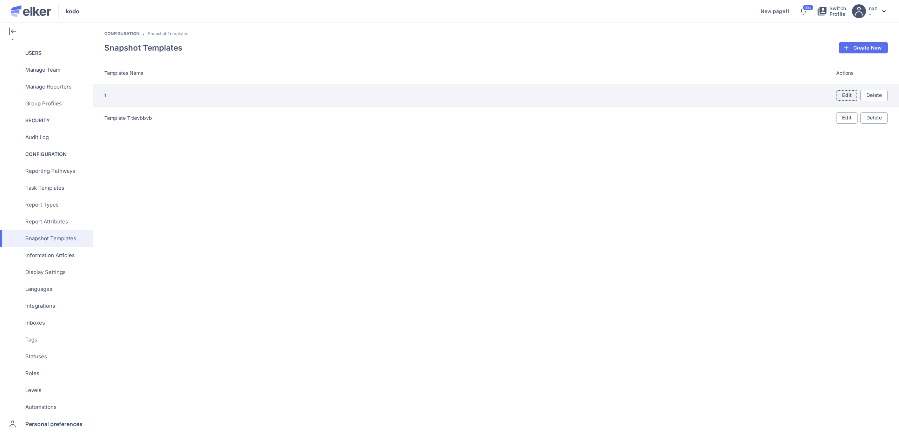
click at [507, 93] on link "Edit" at bounding box center [847, 95] width 22 height 11
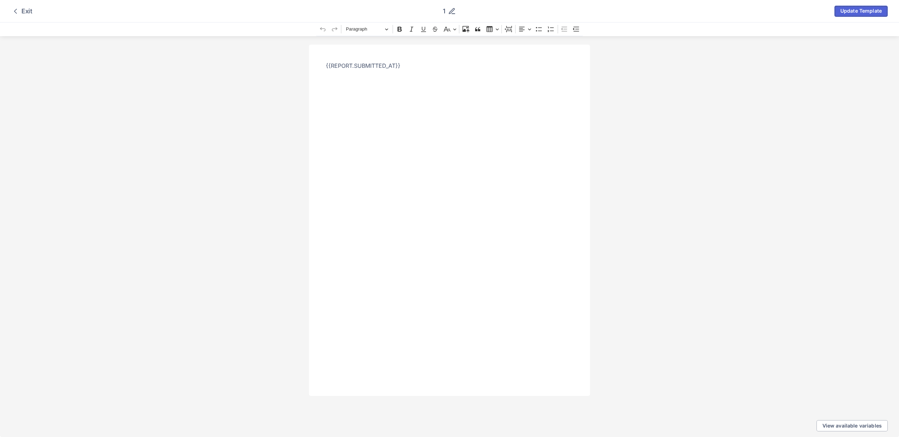
click at [507, 13] on span "Update Template" at bounding box center [861, 10] width 41 height 5
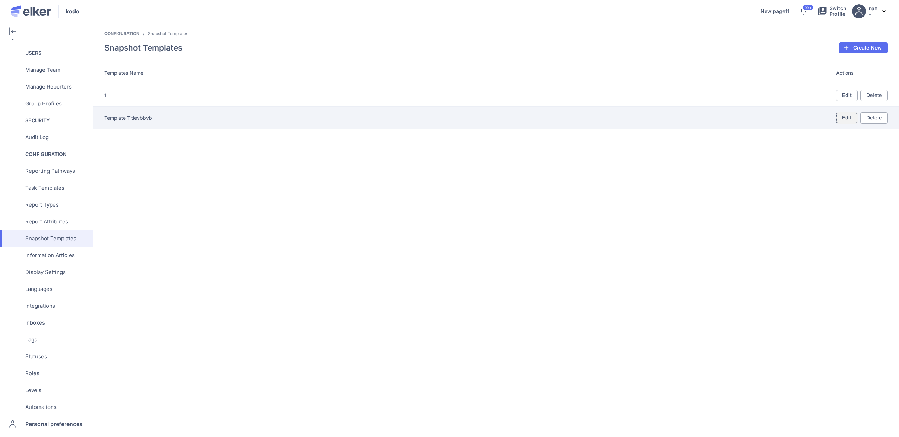
click at [507, 115] on link "Edit" at bounding box center [847, 117] width 22 height 11
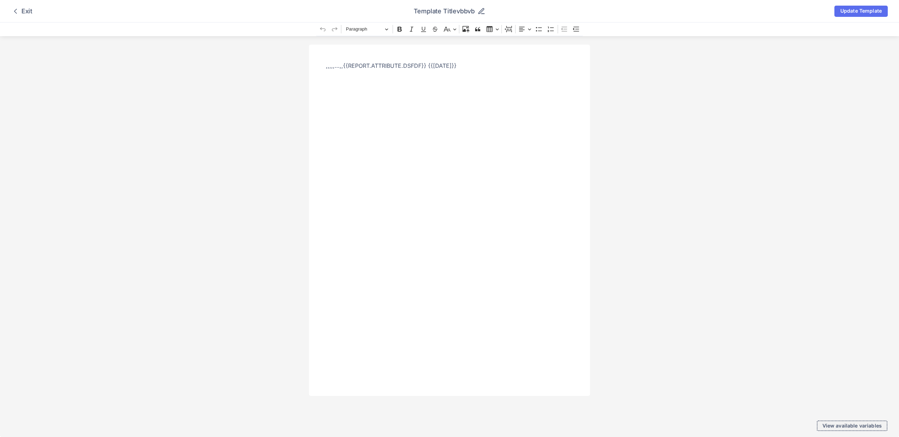
click at [507, 427] on span "View available variables" at bounding box center [852, 425] width 59 height 5
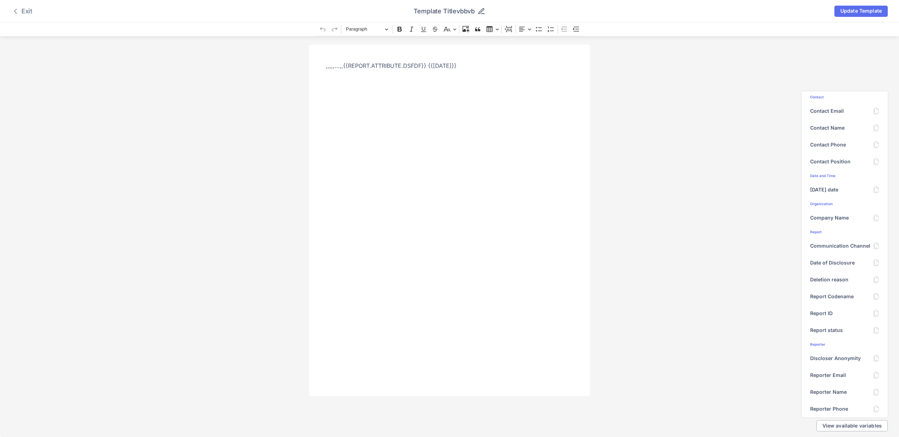
click at [26, 9] on div "Exit" at bounding box center [21, 11] width 21 height 8
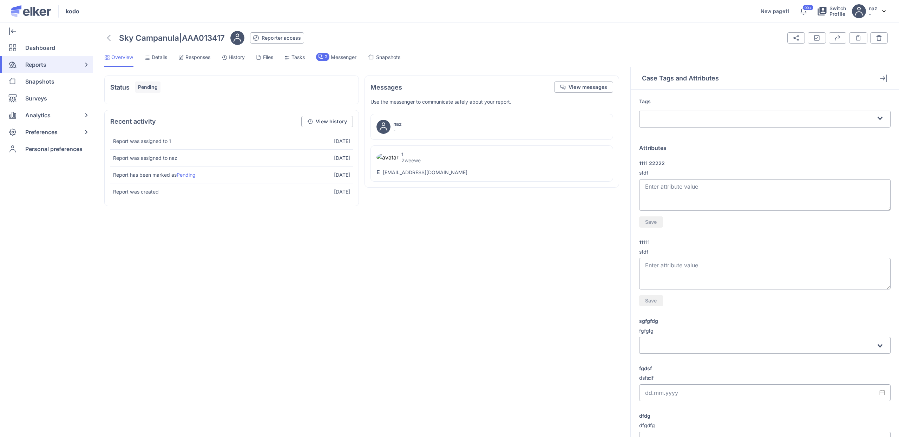
scroll to position [19, 0]
click at [109, 38] on icon at bounding box center [109, 38] width 4 height 6
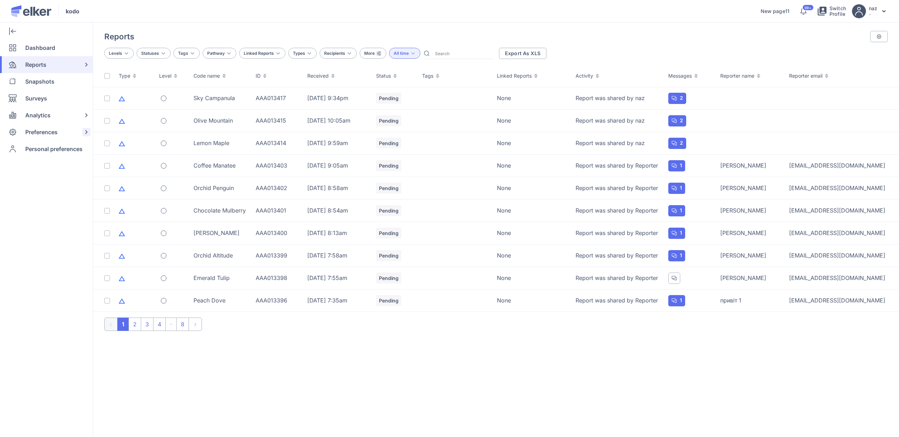
click at [48, 132] on span "Preferences" at bounding box center [41, 132] width 32 height 17
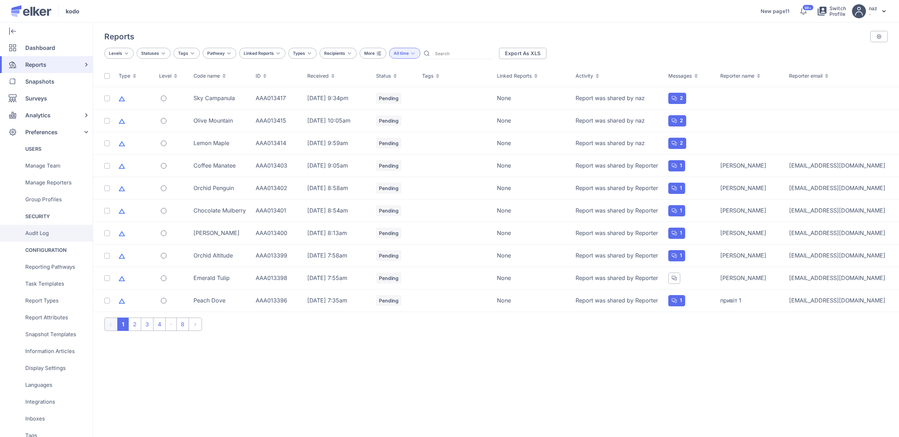
scroll to position [103, 0]
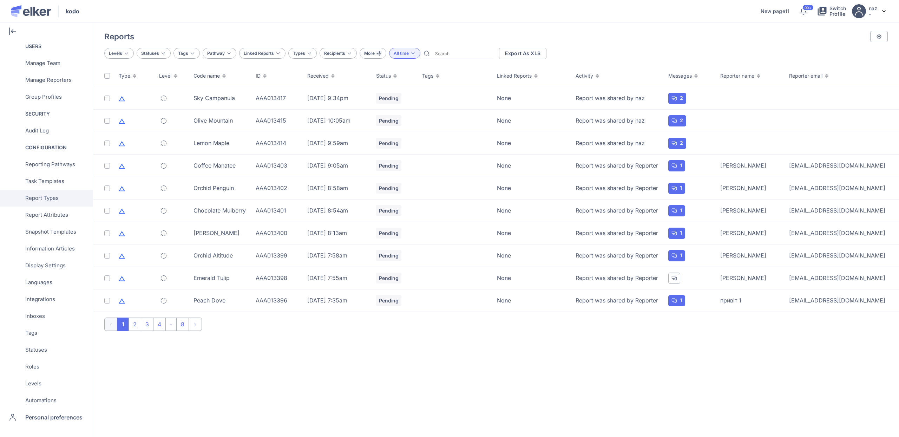
click at [63, 197] on div "Report Types" at bounding box center [45, 198] width 90 height 17
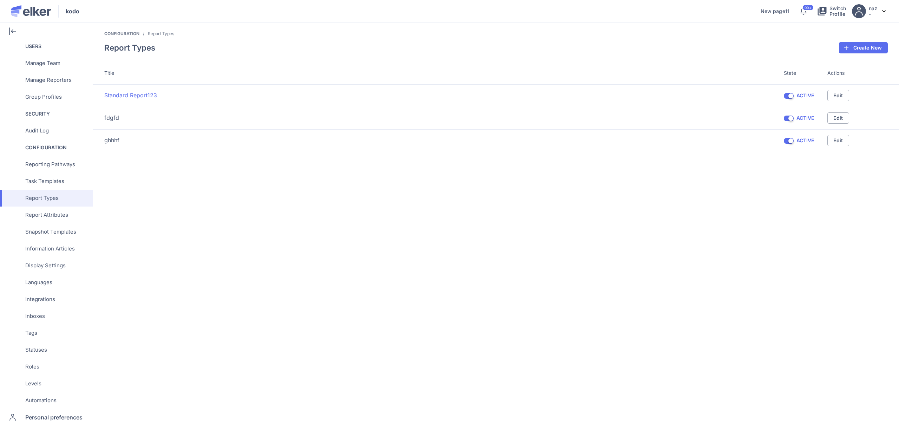
click at [135, 92] on link "Standard Report123" at bounding box center [130, 95] width 53 height 8
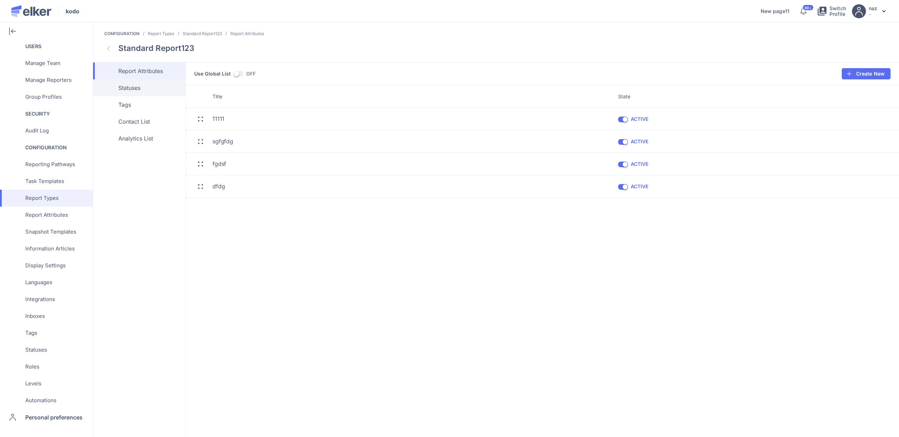
click at [154, 80] on link "Statuses" at bounding box center [139, 87] width 92 height 17
click at [150, 100] on span "Tags" at bounding box center [150, 104] width 64 height 8
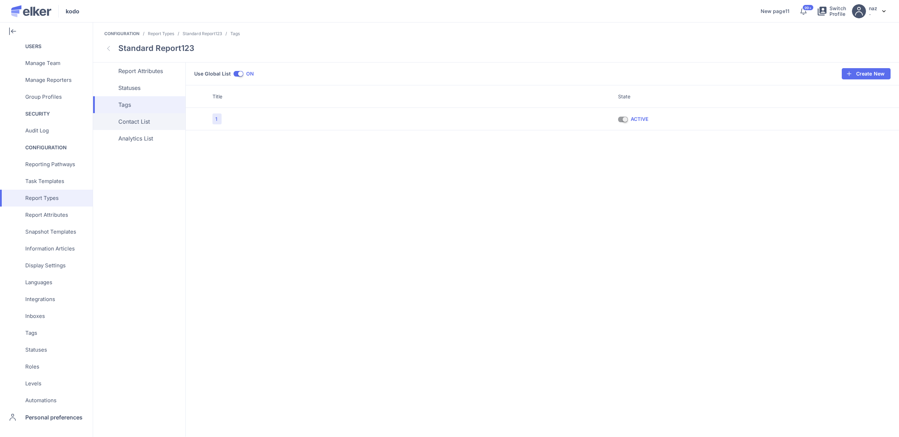
click at [149, 116] on link "Contact List" at bounding box center [139, 121] width 92 height 17
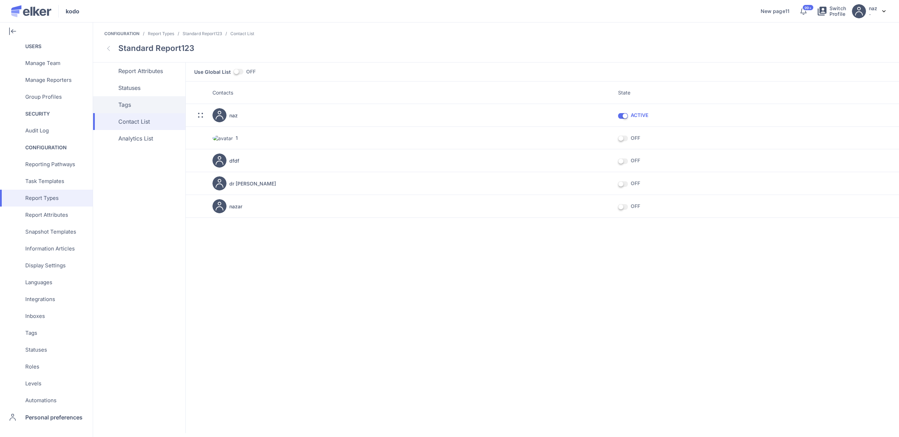
click at [144, 99] on link "Tags" at bounding box center [139, 104] width 92 height 17
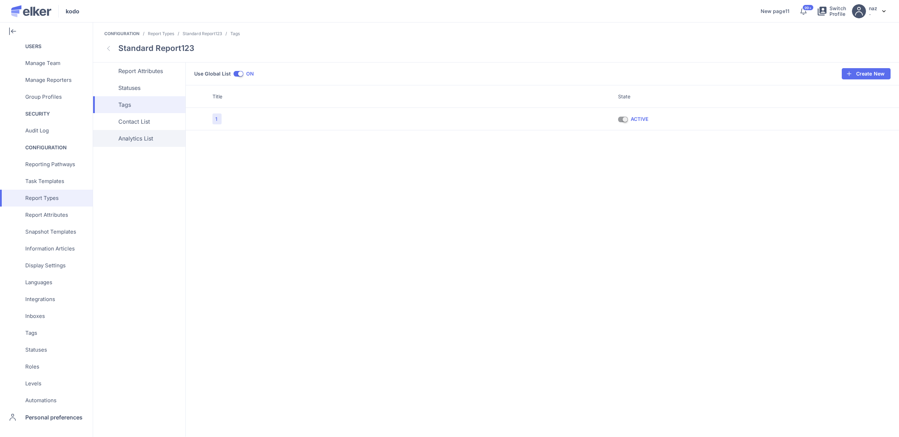
click at [144, 134] on span "Analytics List" at bounding box center [150, 138] width 64 height 8
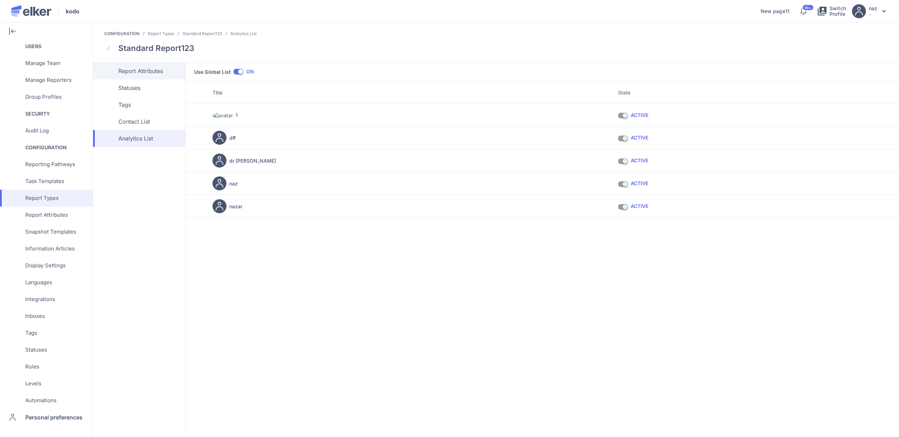
click at [139, 73] on span "Report Attributes" at bounding box center [150, 71] width 64 height 8
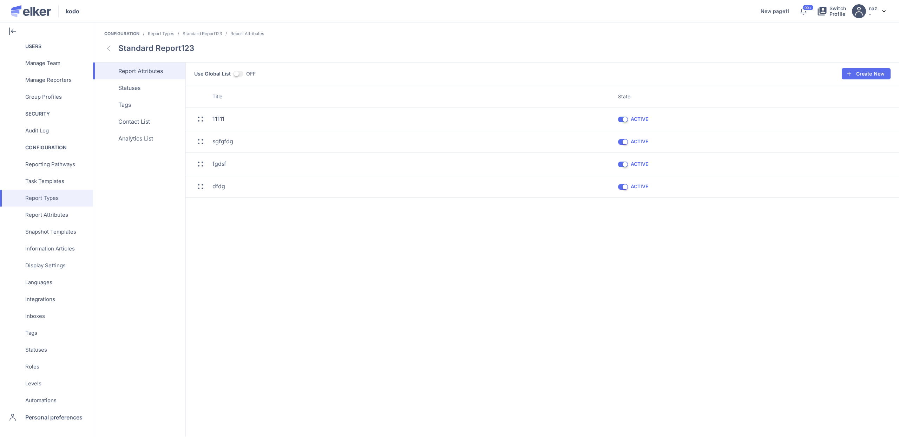
click at [111, 48] on link at bounding box center [108, 48] width 8 height 12
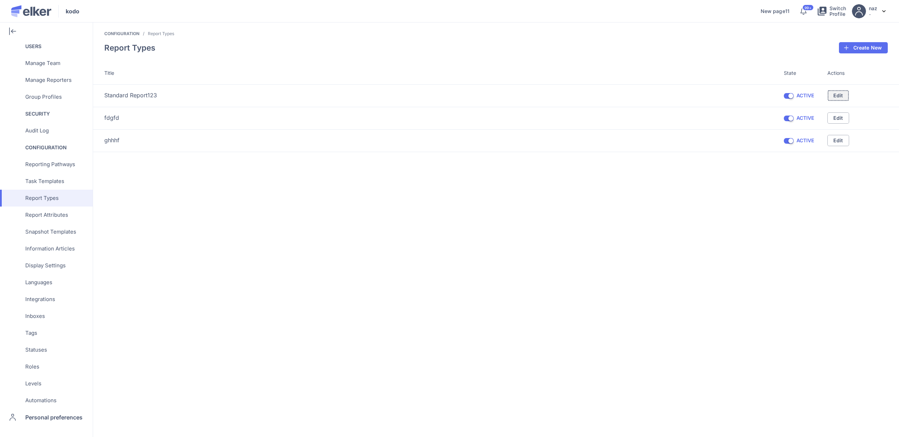
click at [840, 96] on span "Edit" at bounding box center [839, 95] width 10 height 5
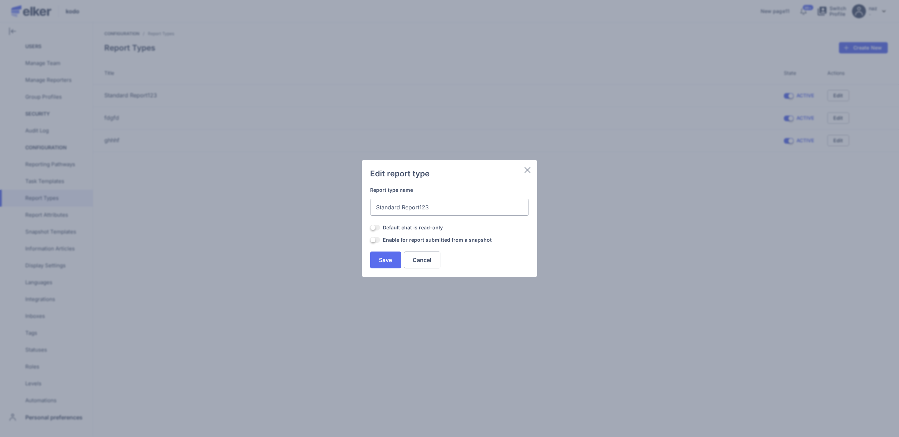
click at [376, 240] on span at bounding box center [375, 240] width 10 height 6
click at [370, 240] on input "OFF" at bounding box center [370, 240] width 0 height 0
click at [388, 259] on span "Save" at bounding box center [385, 260] width 13 height 6
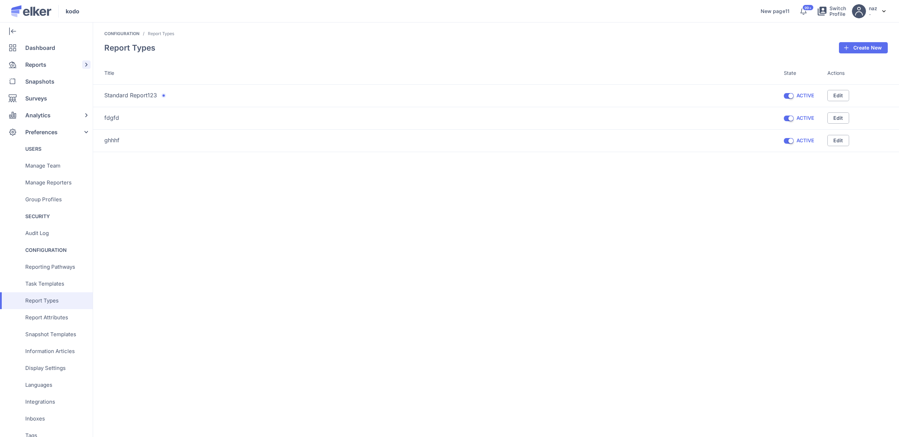
click at [39, 62] on span "Reports" at bounding box center [35, 64] width 21 height 17
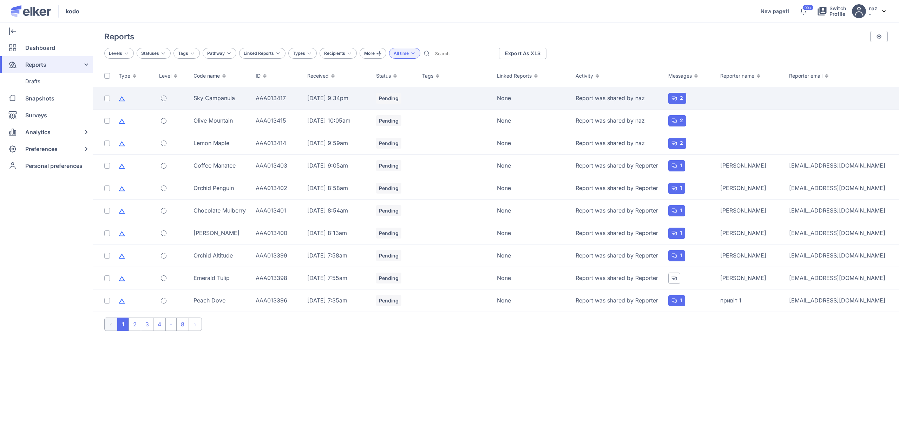
click at [216, 94] on td "Sky Campanula" at bounding box center [220, 98] width 62 height 22
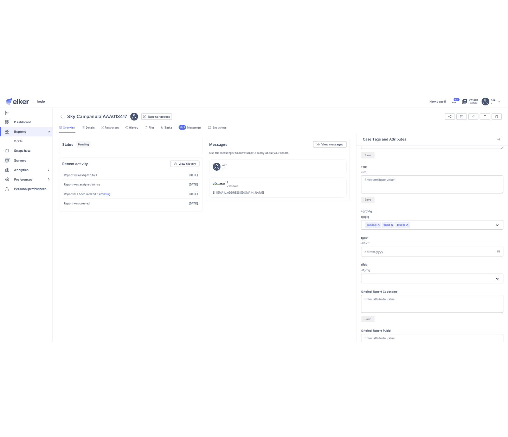
scroll to position [227, 0]
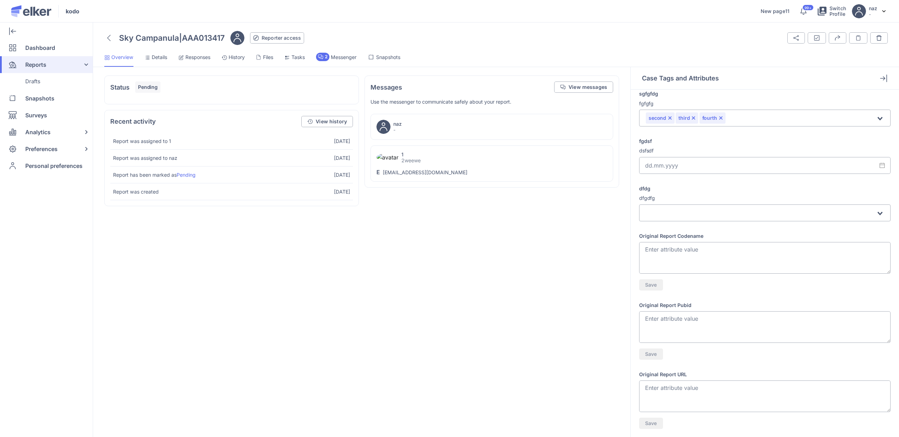
click at [680, 320] on textarea "Original Report Pubid" at bounding box center [765, 327] width 252 height 32
click at [693, 296] on div "Original Report Codename Save" at bounding box center [765, 330] width 252 height 69
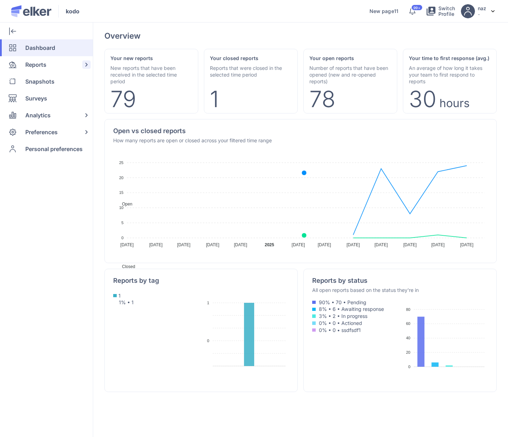
click at [48, 65] on div "Reports" at bounding box center [45, 64] width 90 height 17
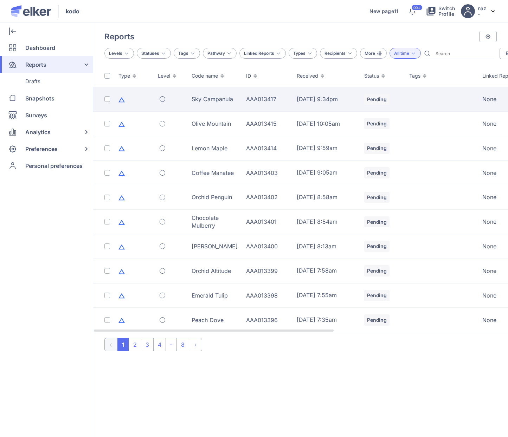
click at [197, 107] on td "Sky Campanula" at bounding box center [214, 99] width 54 height 25
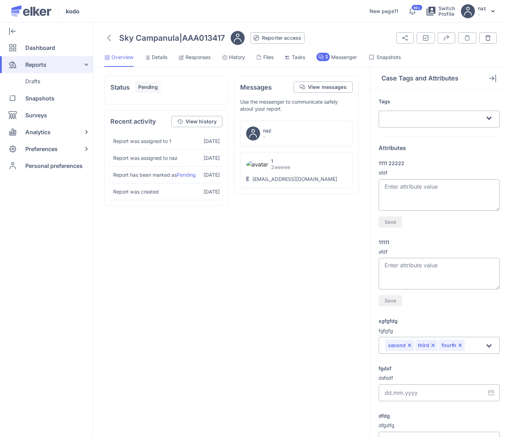
scroll to position [227, 0]
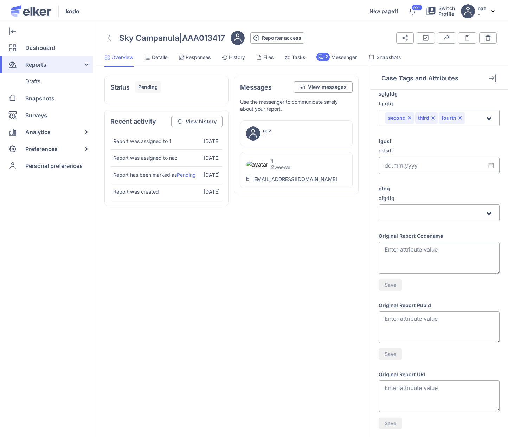
click at [419, 255] on textarea "Original Report Codename" at bounding box center [438, 258] width 121 height 32
click at [403, 396] on textarea "Original Report URL" at bounding box center [438, 396] width 121 height 32
type textarea "dfdfdf"
click at [391, 423] on span "Save" at bounding box center [390, 422] width 12 height 5
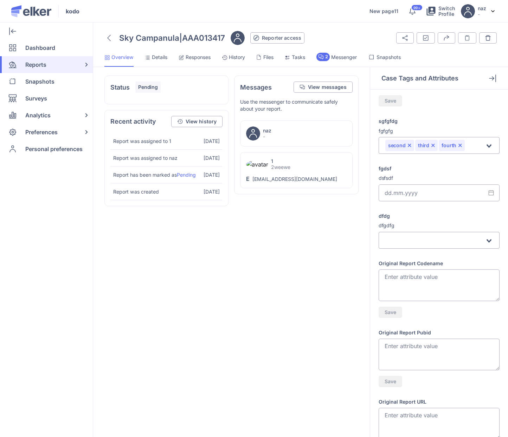
scroll to position [227, 0]
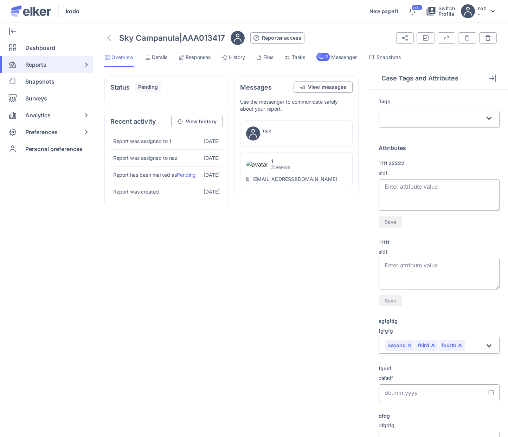
scroll to position [227, 0]
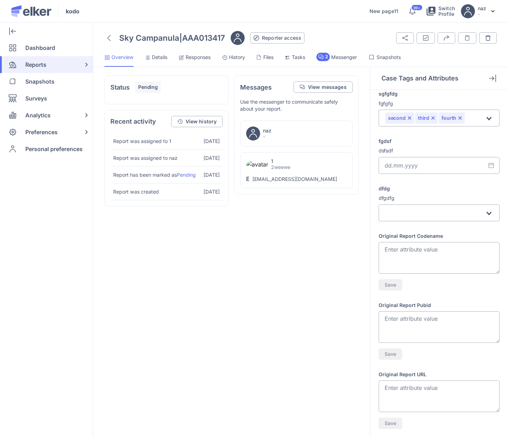
click at [411, 394] on textarea "Original Report URL" at bounding box center [438, 396] width 121 height 32
type textarea "dfdfdf"
click at [383, 426] on button "Save" at bounding box center [390, 423] width 24 height 11
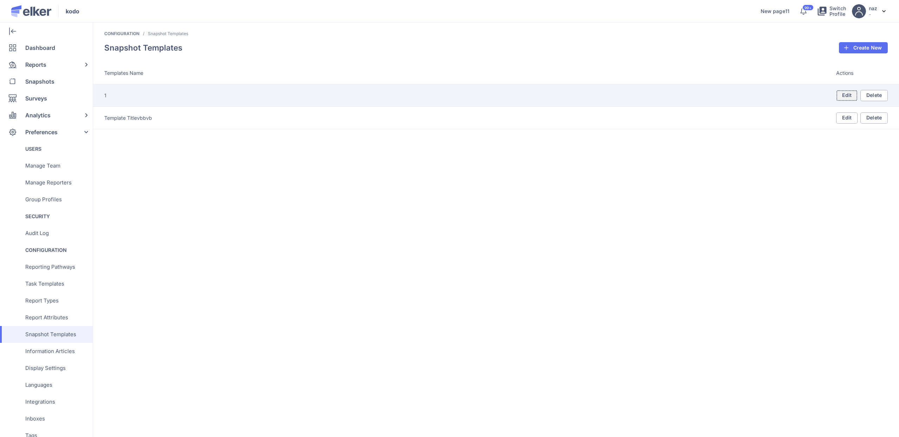
click at [848, 95] on link "Edit" at bounding box center [847, 95] width 22 height 11
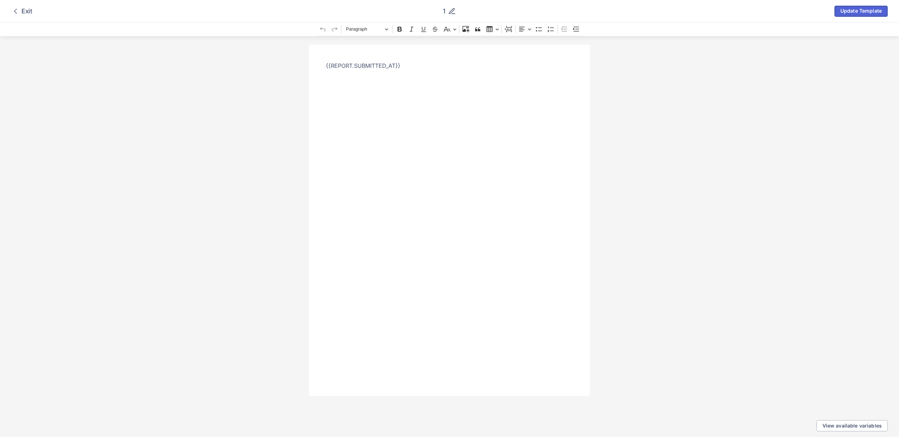
click at [855, 13] on span "Update Template" at bounding box center [861, 10] width 41 height 5
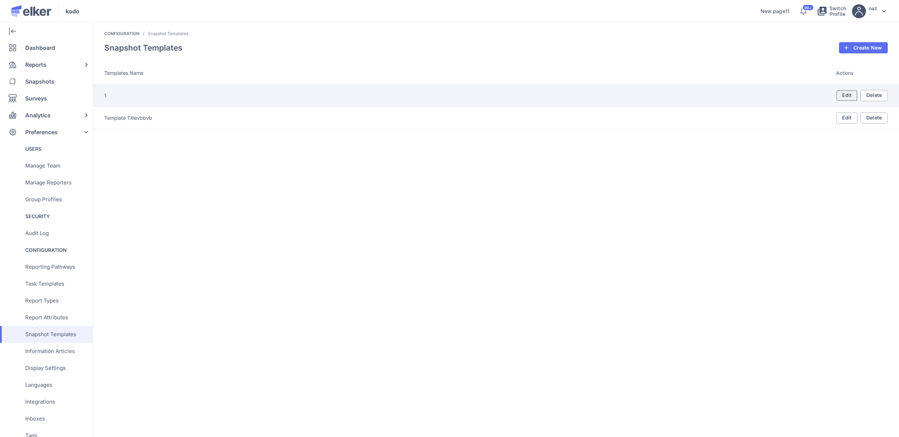
click at [849, 95] on link "Edit" at bounding box center [847, 95] width 22 height 11
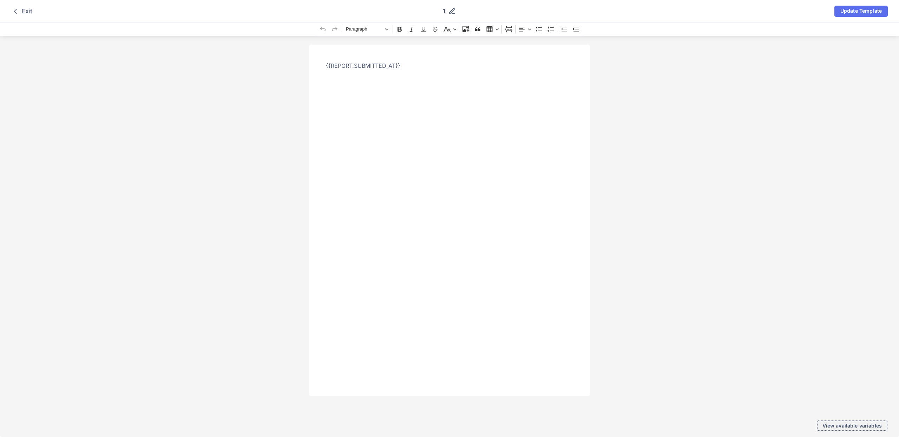
click at [833, 425] on span "View available variables" at bounding box center [852, 425] width 59 height 5
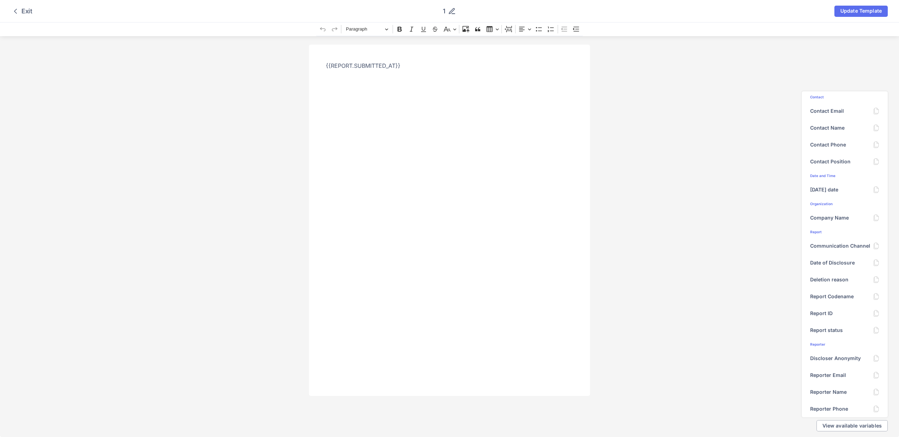
click at [721, 254] on div "{{REPORT.SUBMITTED_AT}}" at bounding box center [449, 236] width 899 height 400
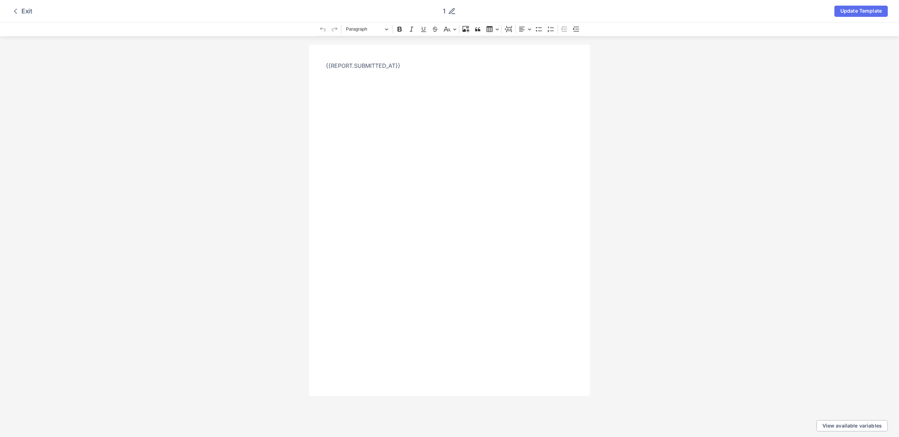
click at [24, 10] on div "Exit" at bounding box center [21, 11] width 21 height 8
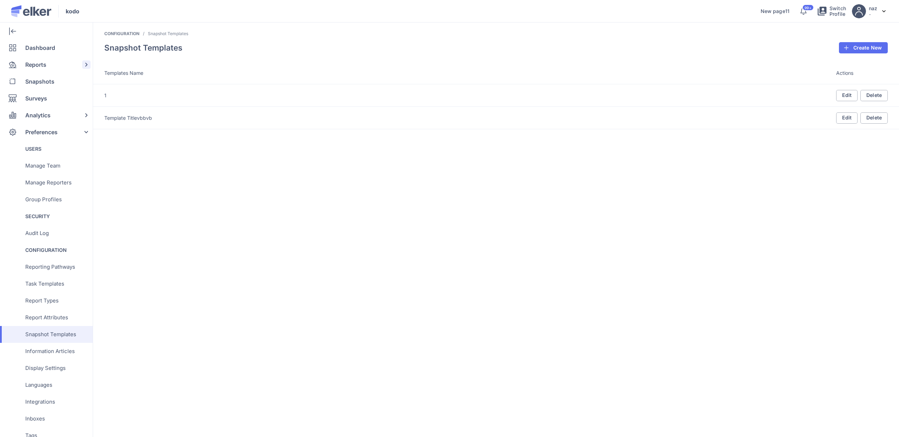
click at [52, 69] on div "Reports" at bounding box center [45, 64] width 90 height 17
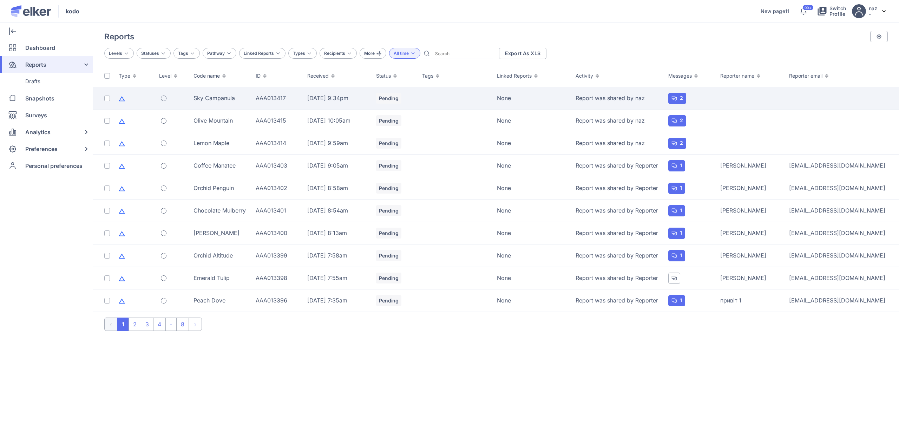
click at [222, 97] on div "Sky Campanula" at bounding box center [221, 98] width 54 height 8
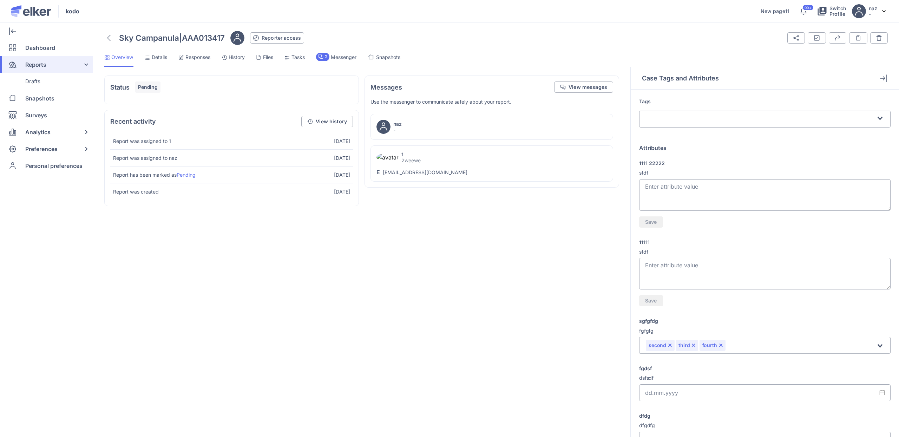
click at [392, 55] on span "Snapshots" at bounding box center [388, 57] width 24 height 7
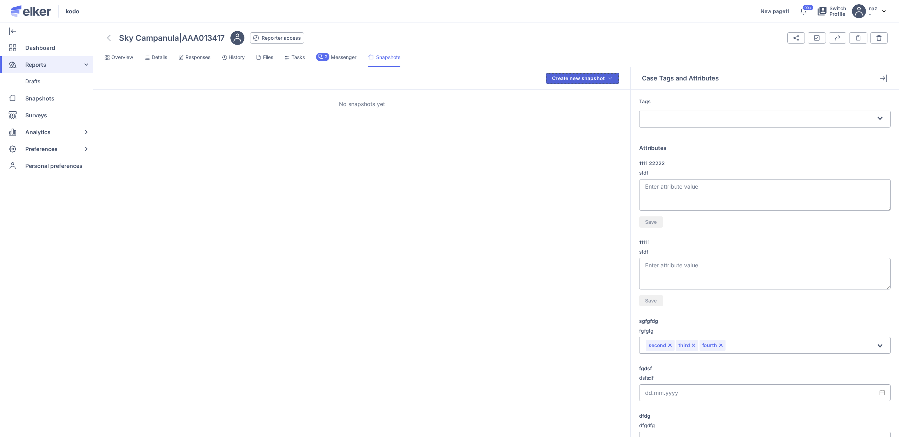
click at [561, 80] on div "Create new snapshot" at bounding box center [578, 78] width 53 height 5
click at [567, 94] on div "1" at bounding box center [586, 95] width 66 height 17
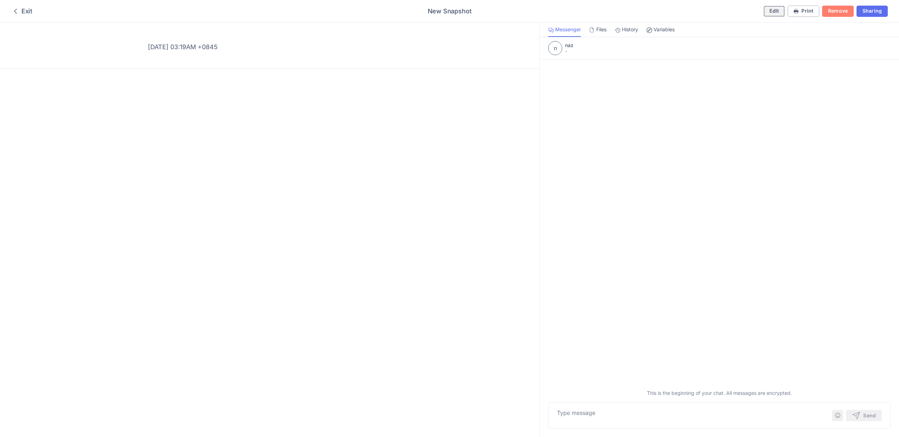
click at [772, 9] on span "Edit" at bounding box center [775, 10] width 10 height 5
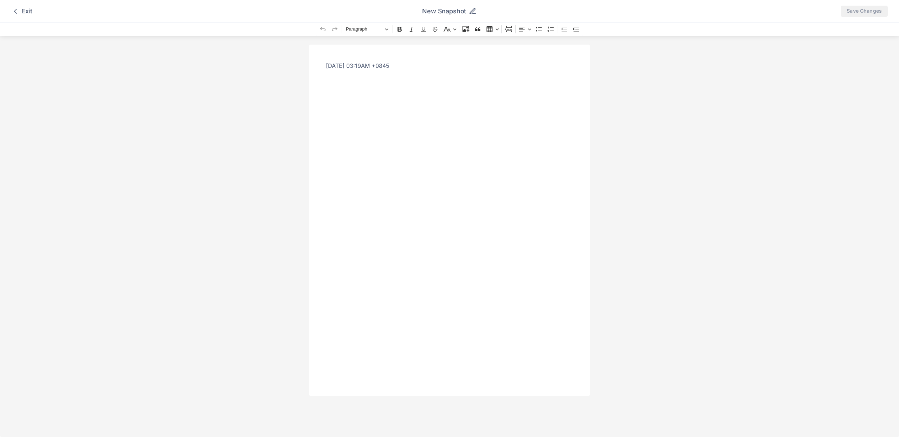
click at [478, 71] on div "21 Aug 2025 - 03:19AM +0845" at bounding box center [449, 220] width 281 height 351
click at [26, 13] on div "Exit" at bounding box center [21, 11] width 21 height 8
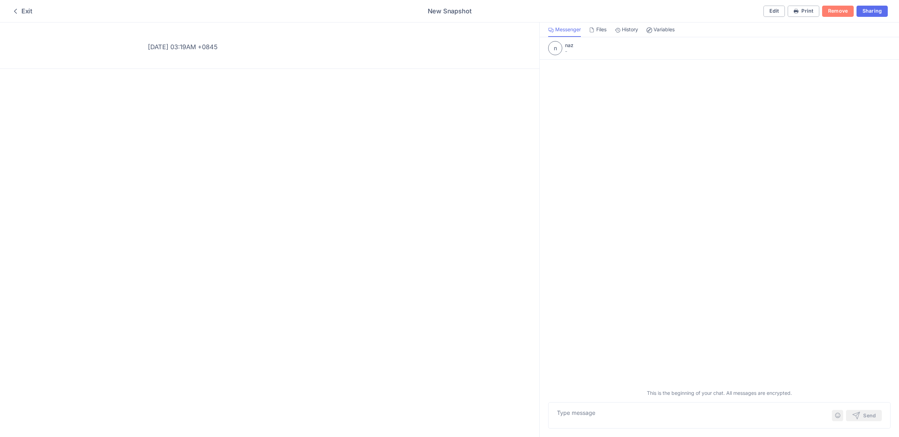
click at [26, 13] on div "Exit" at bounding box center [21, 11] width 21 height 8
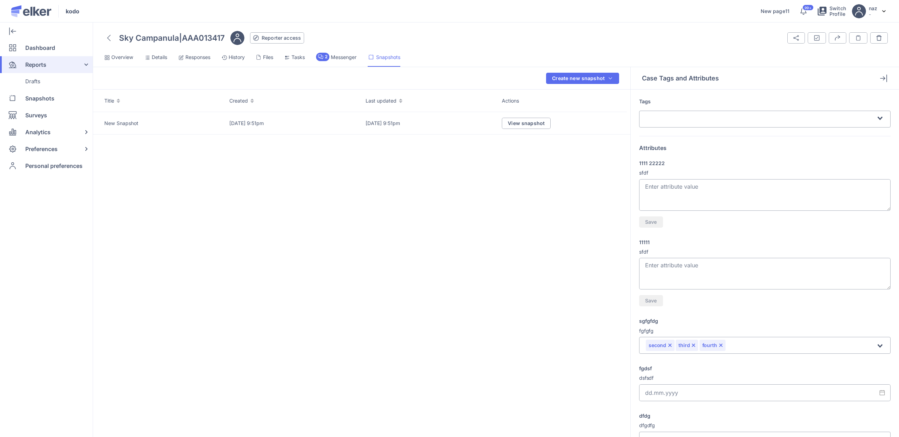
click at [109, 40] on icon at bounding box center [108, 38] width 3 height 6
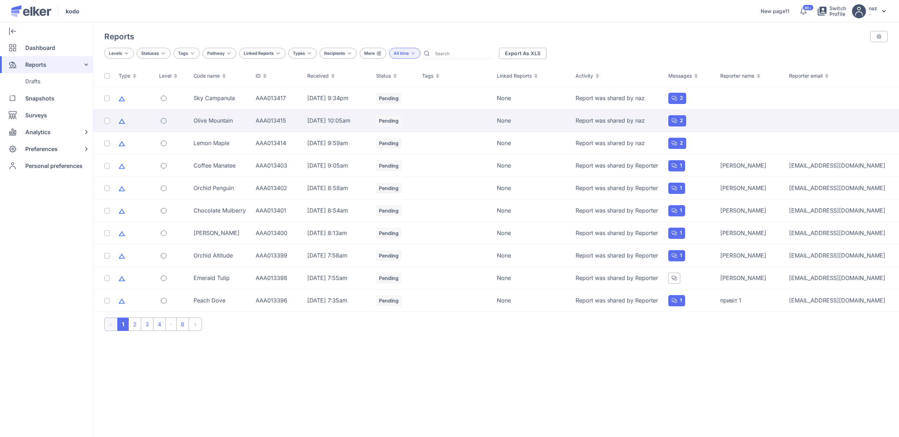
click at [209, 115] on td "Olive Mountain" at bounding box center [220, 121] width 62 height 22
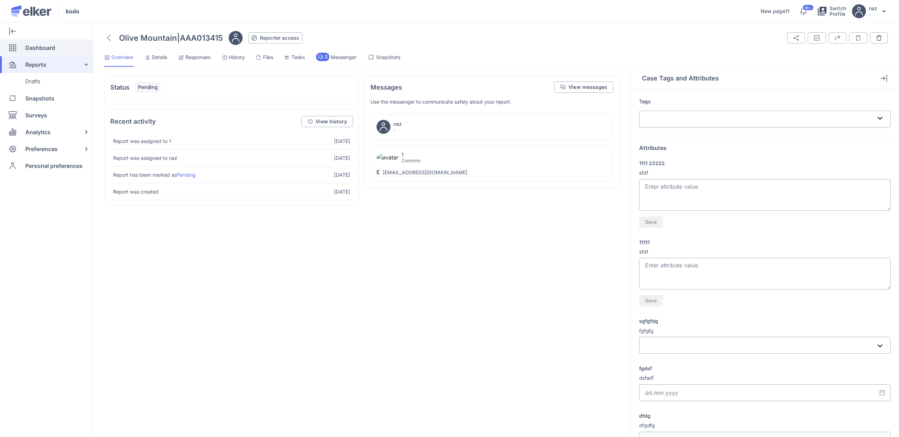
click at [36, 52] on span "Dashboard" at bounding box center [40, 47] width 30 height 17
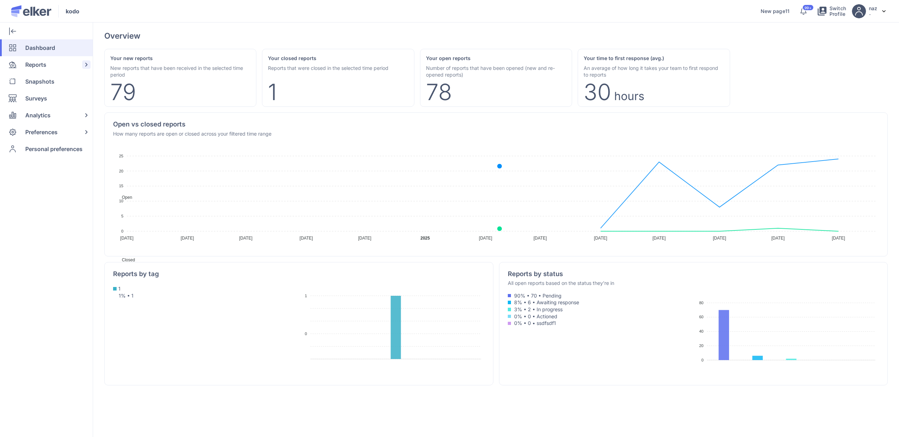
click at [27, 65] on span "Reports" at bounding box center [35, 64] width 21 height 17
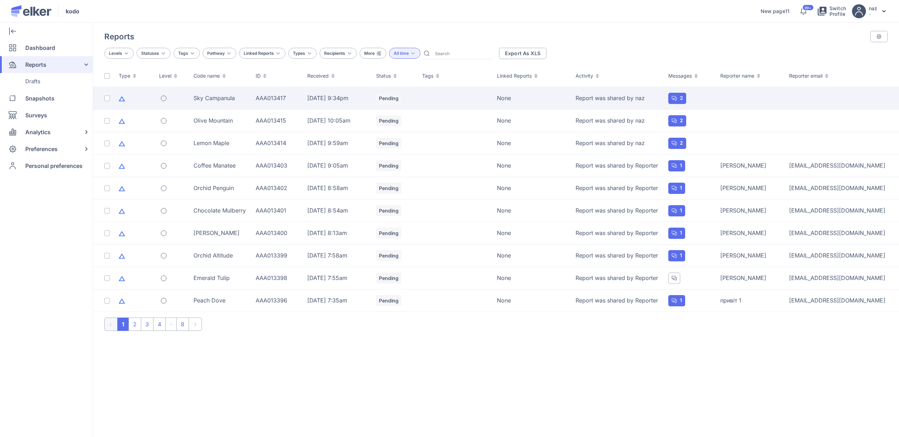
click at [224, 95] on div "Sky Campanula" at bounding box center [221, 98] width 54 height 8
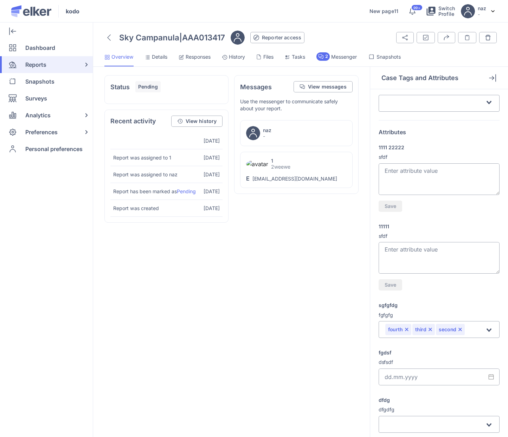
scroll to position [19, 0]
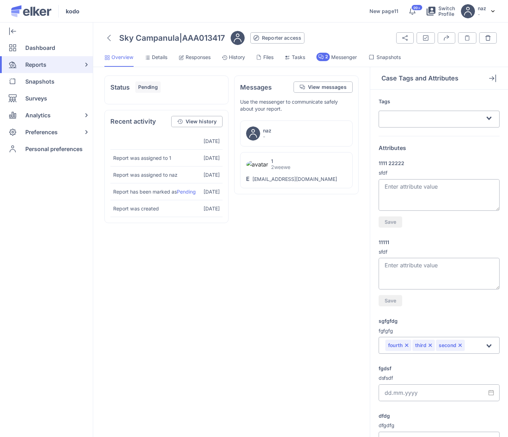
scroll to position [89, 0]
